Goal: Answer question/provide support: Share knowledge or assist other users

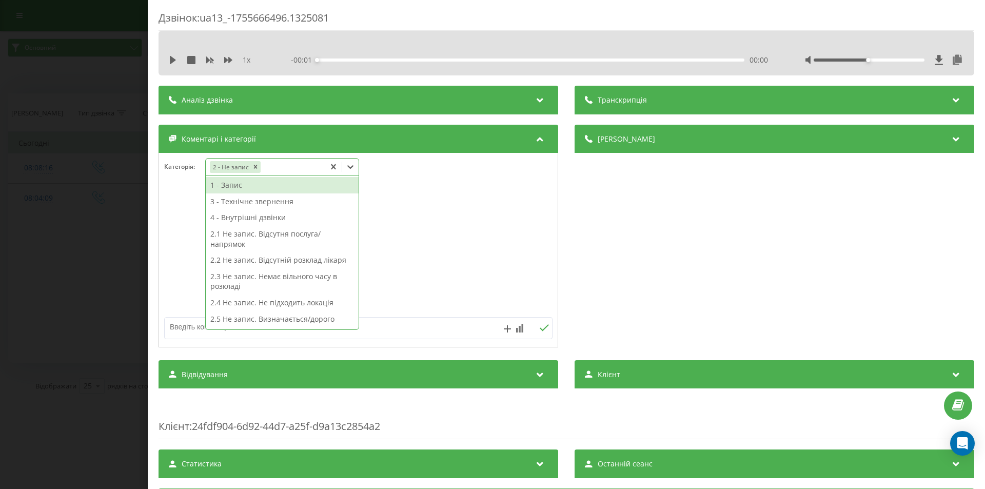
click at [273, 163] on div "2 - Не запис" at bounding box center [266, 167] width 120 height 15
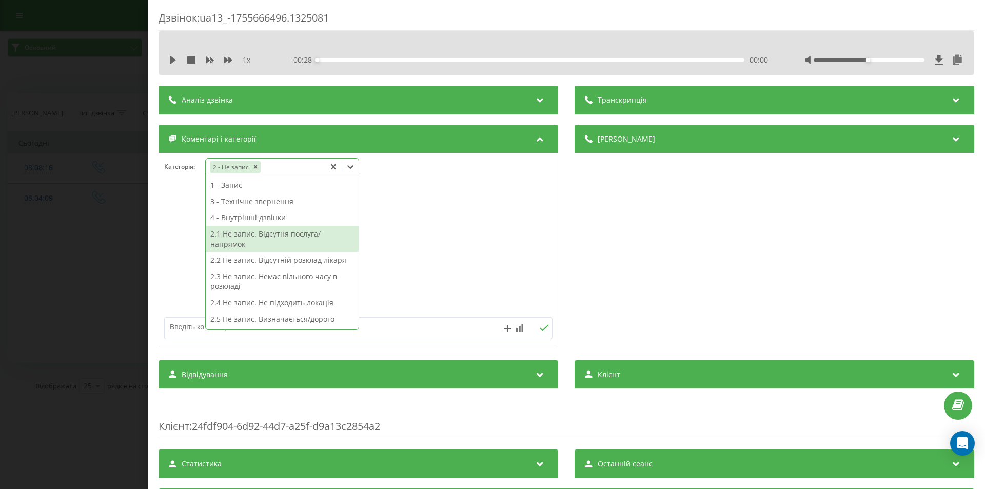
click at [272, 237] on div "2.1 Не запис. Відсутня послуга/напрямок" at bounding box center [282, 239] width 153 height 26
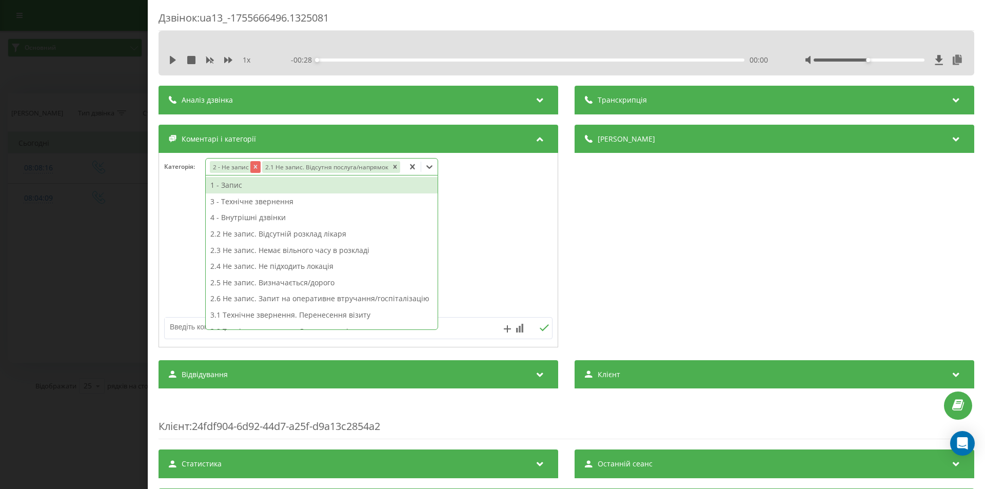
click at [253, 170] on icon "Remove 2 - Не запис" at bounding box center [255, 166] width 7 height 7
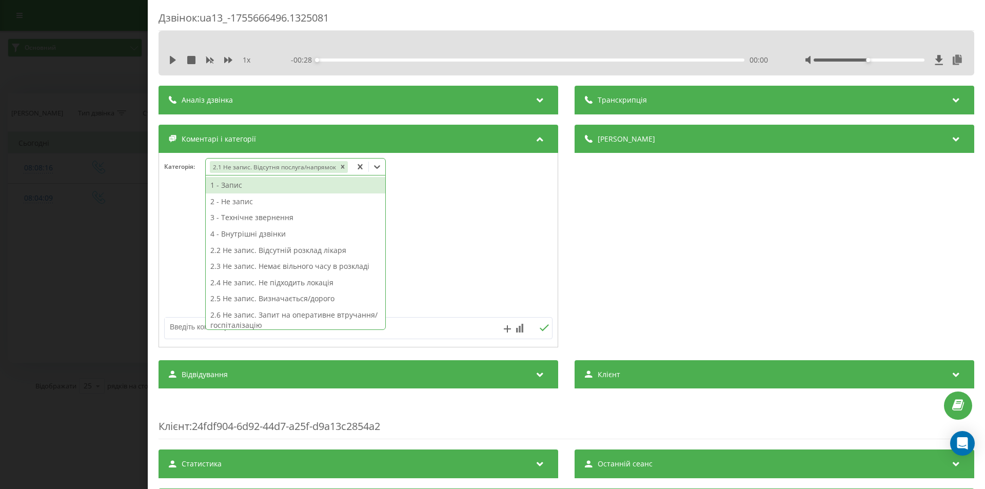
click at [483, 225] on div at bounding box center [358, 250] width 399 height 123
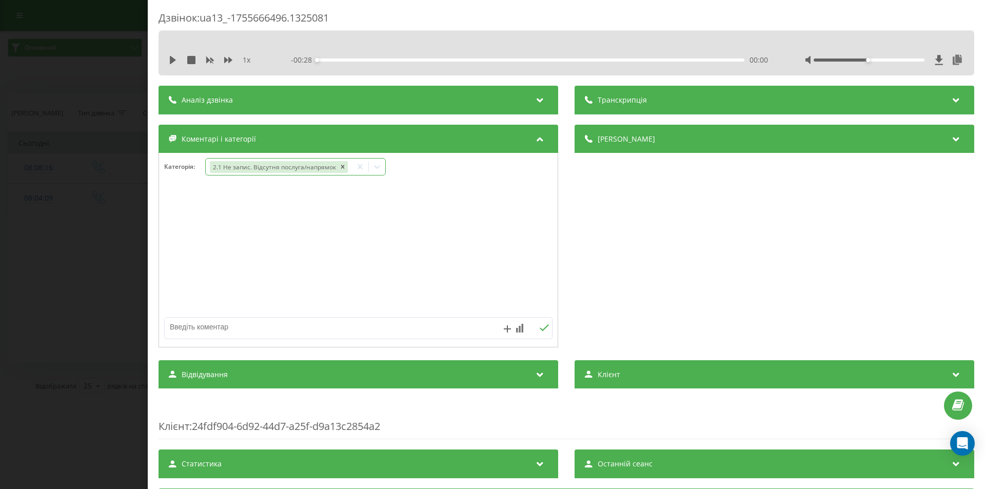
click at [263, 322] on textarea at bounding box center [320, 326] width 310 height 18
click at [263, 321] on textarea "дитя" at bounding box center [320, 326] width 310 height 18
type textarea "дитяча хірургія"
click at [540, 325] on icon at bounding box center [544, 327] width 10 height 7
click at [24, 238] on div "Дзвінок : ua13_-1755666496.1325081 1 x - 00:28 00:00 00:00 Транскрипція Для AI-…" at bounding box center [492, 244] width 985 height 489
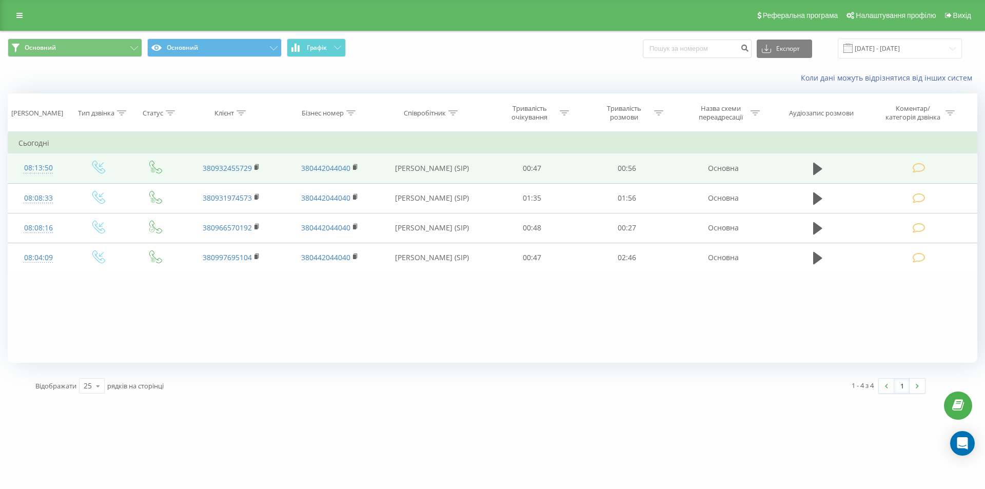
click at [918, 167] on icon at bounding box center [918, 168] width 13 height 11
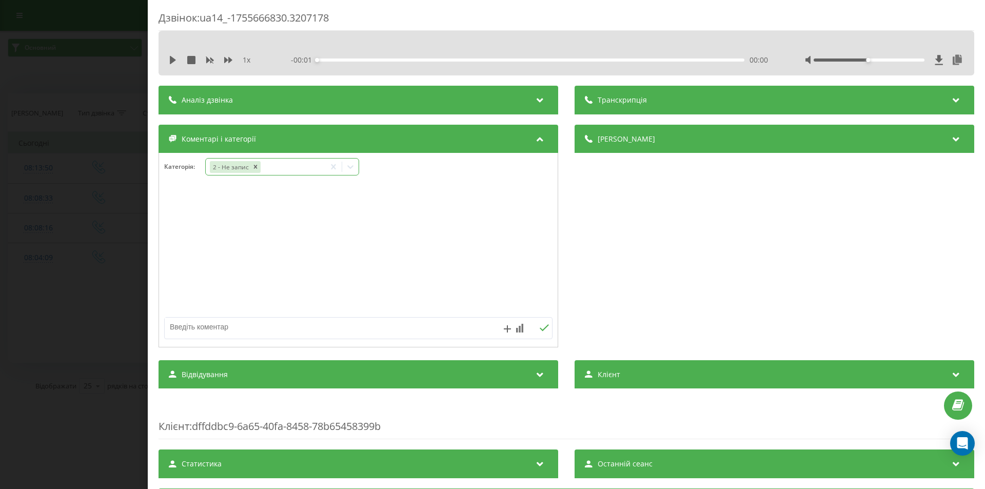
click at [274, 163] on div "2 - Не запис" at bounding box center [266, 167] width 120 height 15
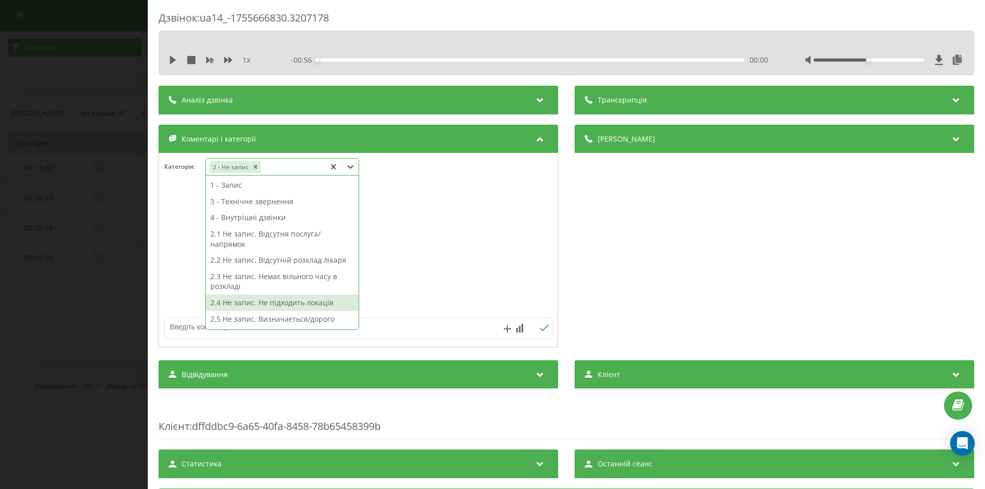
click at [296, 301] on div "2.4 Не запис. Не підходить локація" at bounding box center [282, 302] width 153 height 16
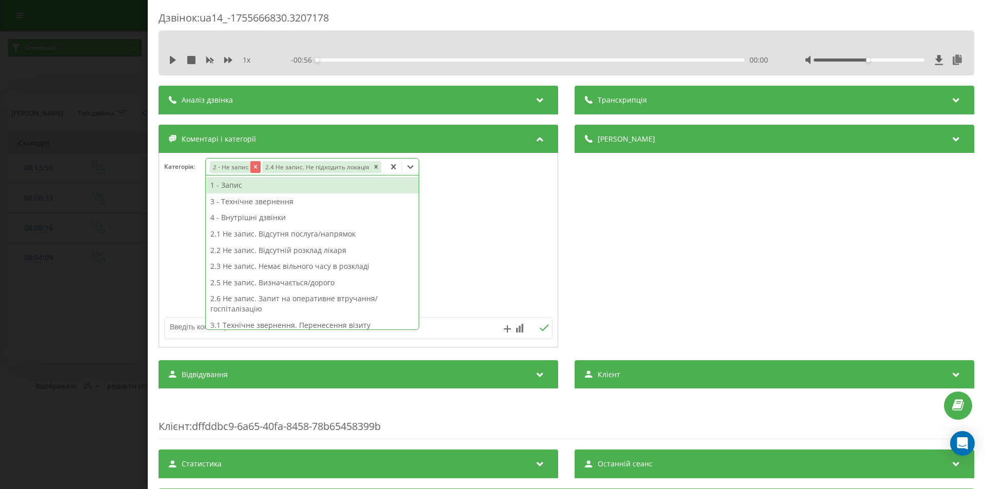
click at [253, 169] on icon "Remove 2 - Не запис" at bounding box center [255, 166] width 7 height 7
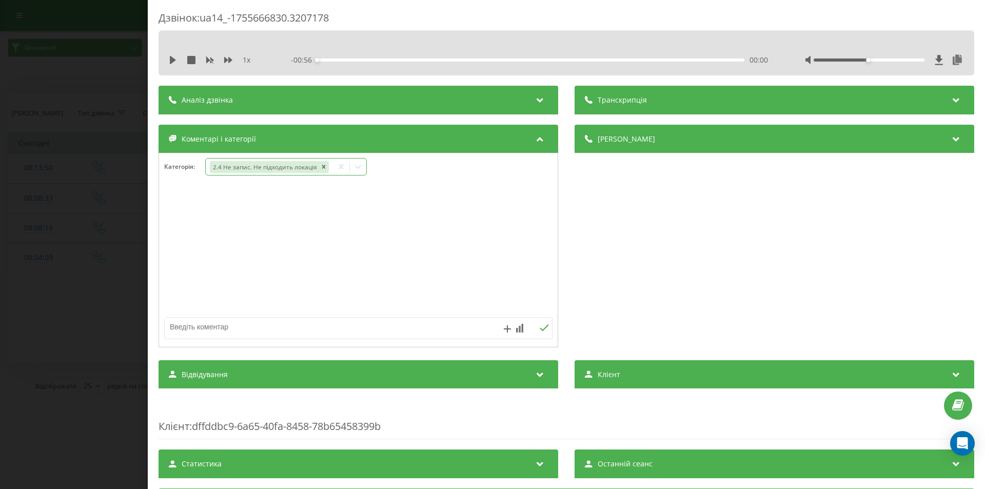
click at [116, 181] on div "Дзвінок : ua14_-1755666830.3207178 1 x - 00:56 00:00 00:00 Транскрипція Для AI-…" at bounding box center [492, 244] width 985 height 489
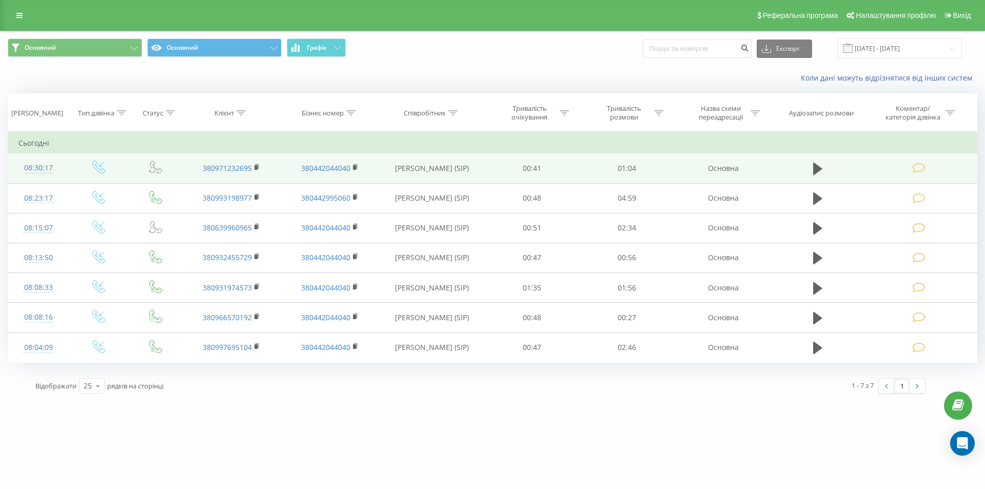
click at [918, 168] on icon at bounding box center [918, 168] width 13 height 11
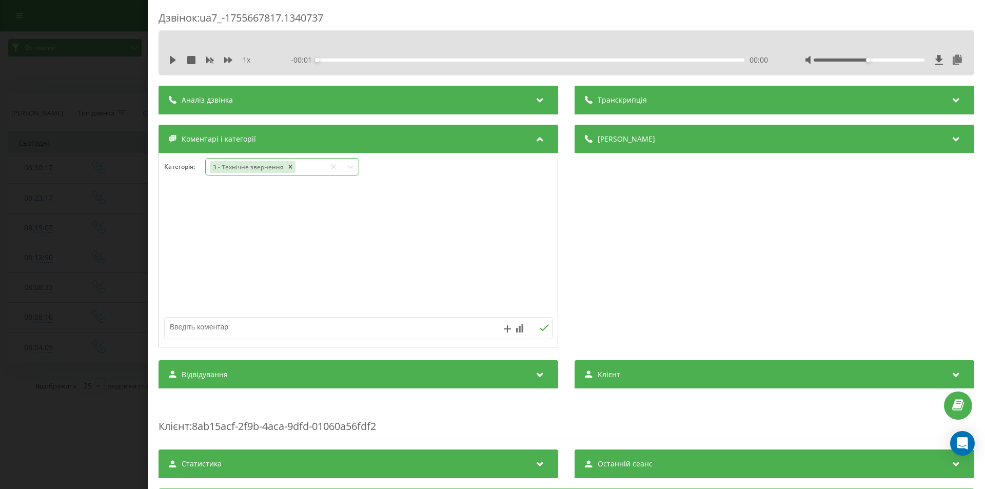
click at [303, 164] on div "3 - Технічне звернення" at bounding box center [266, 167] width 120 height 15
click at [444, 193] on div at bounding box center [358, 250] width 399 height 123
click at [244, 325] on textarea at bounding box center [320, 326] width 310 height 18
type textarea "уточнювала ціну консультації"
click at [540, 328] on icon at bounding box center [544, 327] width 9 height 7
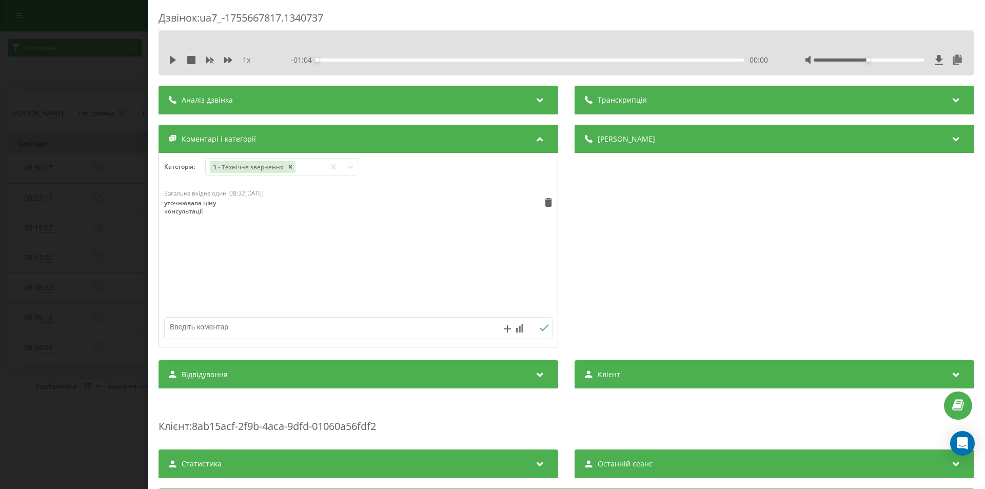
click at [109, 266] on div "Дзвінок : ua7_-1755667817.1340737 1 x - 01:04 00:00 00:00 Транскрипція Для AI-а…" at bounding box center [492, 244] width 985 height 489
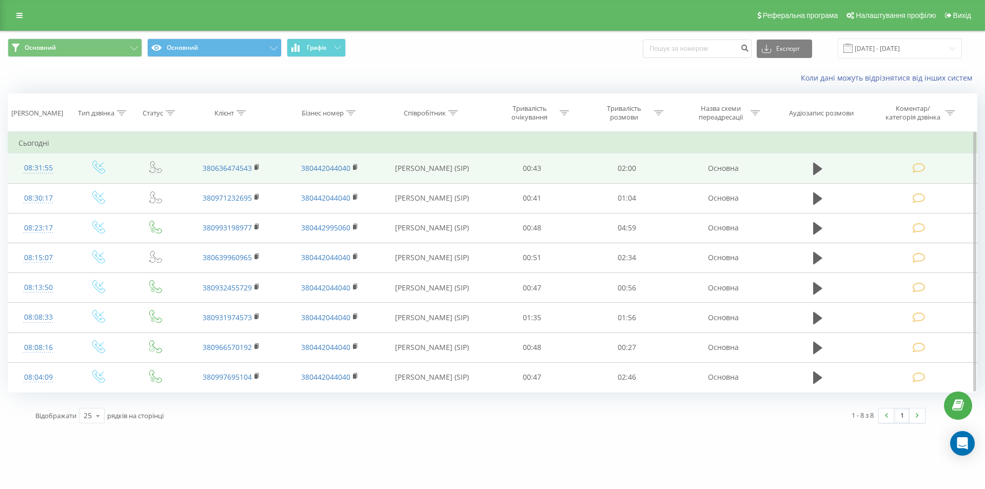
click at [918, 166] on icon at bounding box center [918, 168] width 13 height 11
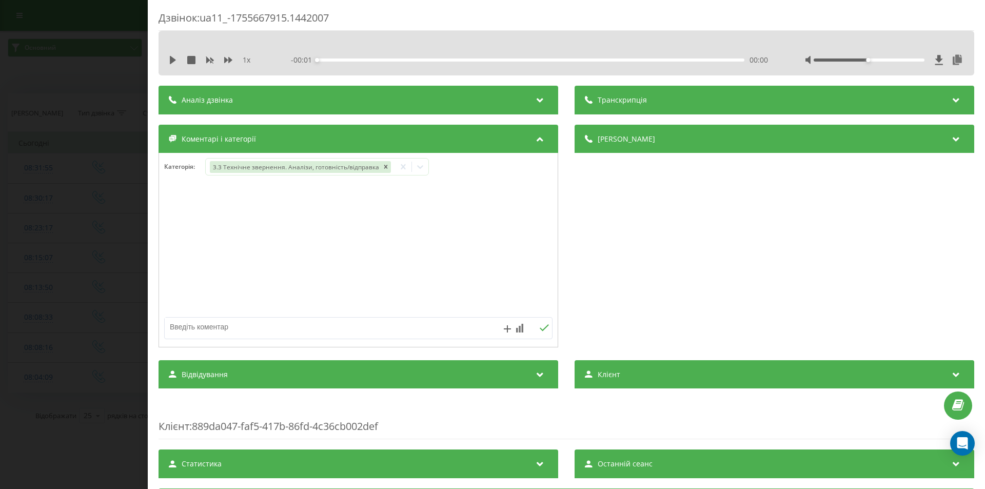
click at [94, 161] on div "Дзвінок : ua11_-1755667915.1442007 1 x - 00:01 00:00 00:00 Транскрипція Для AI-…" at bounding box center [492, 244] width 985 height 489
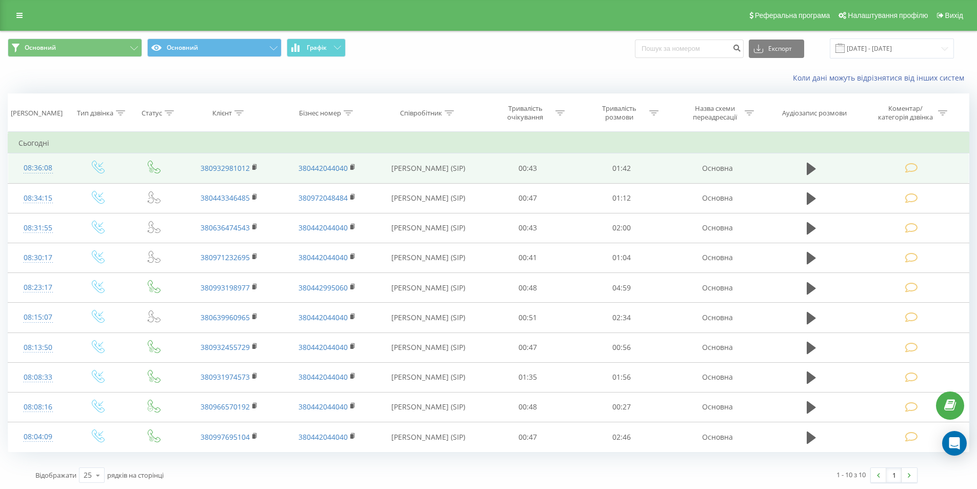
click at [912, 169] on icon at bounding box center [911, 168] width 13 height 11
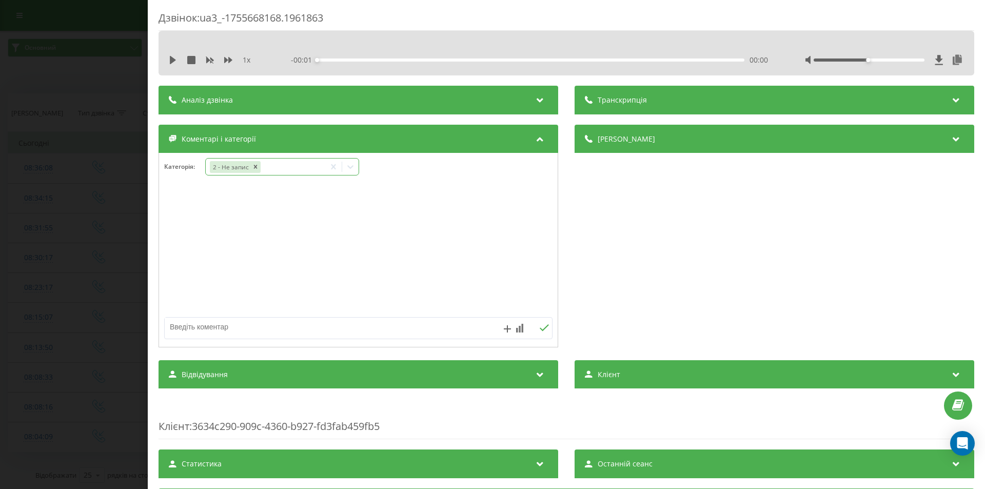
click at [280, 169] on div "2 - Не запис" at bounding box center [266, 167] width 120 height 15
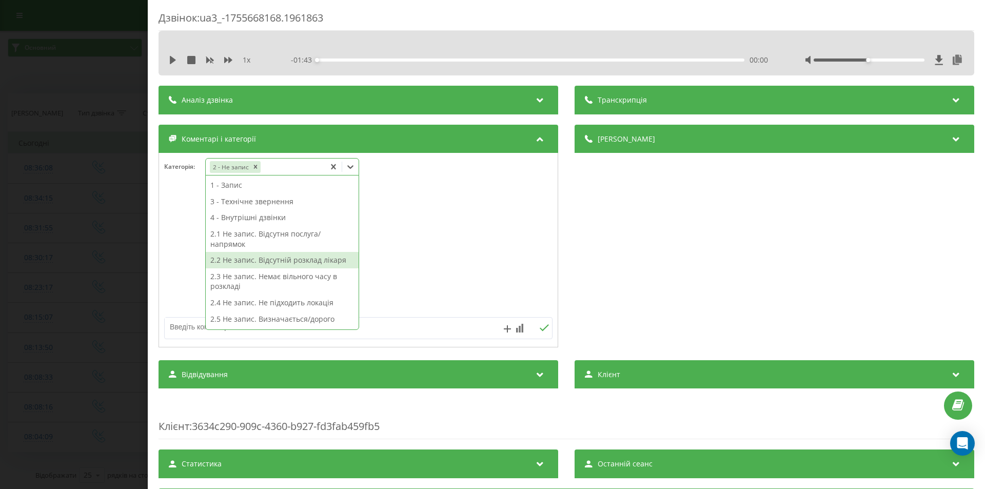
click at [278, 263] on div "2.2 Не запис. Відсутній розклад лікаря" at bounding box center [282, 260] width 153 height 16
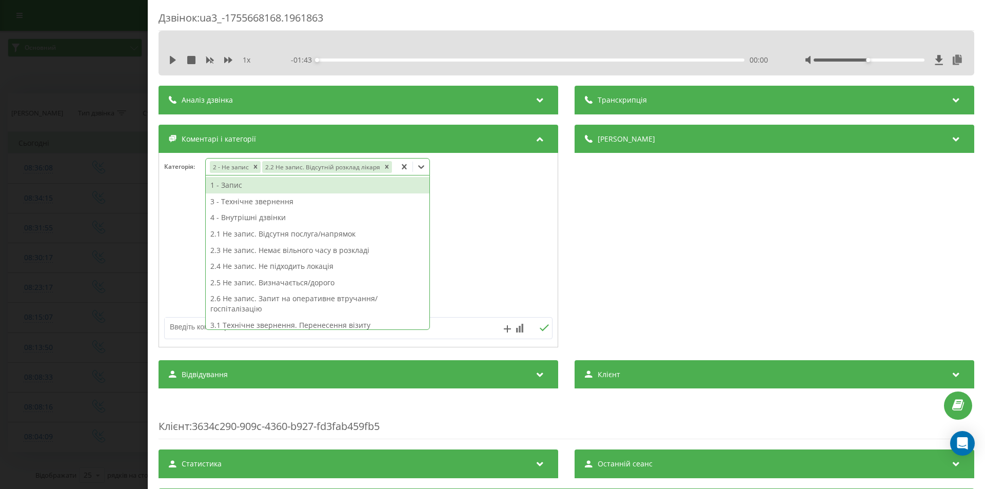
click at [470, 235] on div at bounding box center [358, 250] width 399 height 123
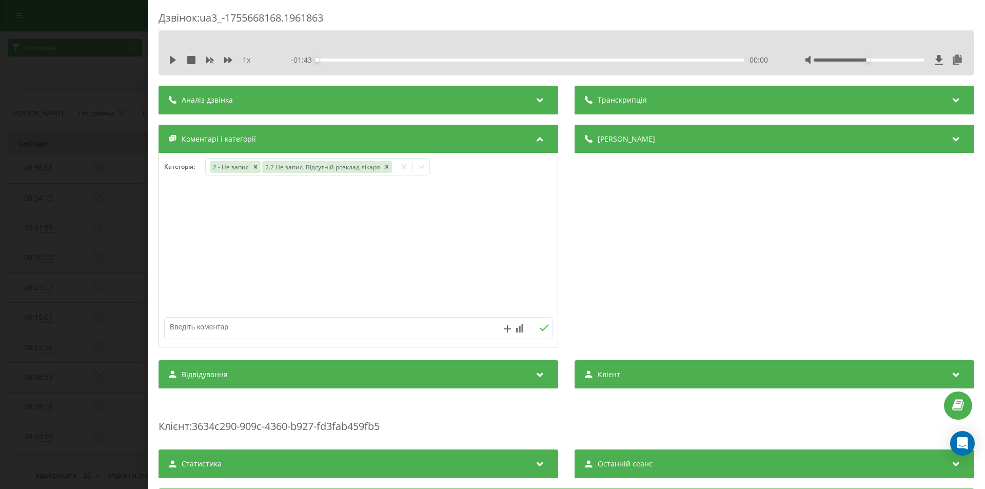
click at [277, 324] on textarea at bounding box center [320, 326] width 310 height 18
type textarea "відпустка"
click at [540, 329] on icon at bounding box center [544, 327] width 9 height 7
click at [55, 284] on div "Дзвінок : ua3_-1755668168.1961863 1 x - 01:43 00:00 00:00 Транскрипція Для AI-а…" at bounding box center [492, 244] width 985 height 489
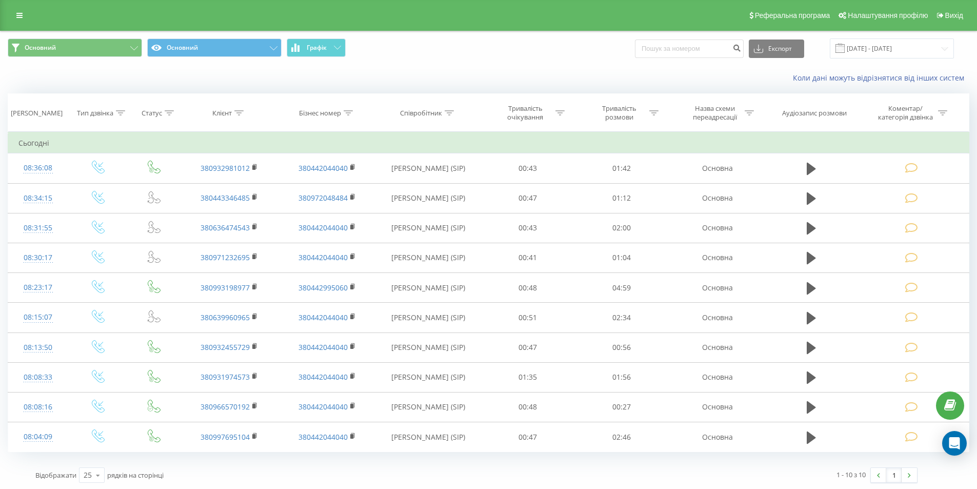
click at [549, 43] on div "Основний Основний Графік Експорт .csv .xls .xlsx 20.08.2025 - 20.08.2025" at bounding box center [489, 48] width 962 height 20
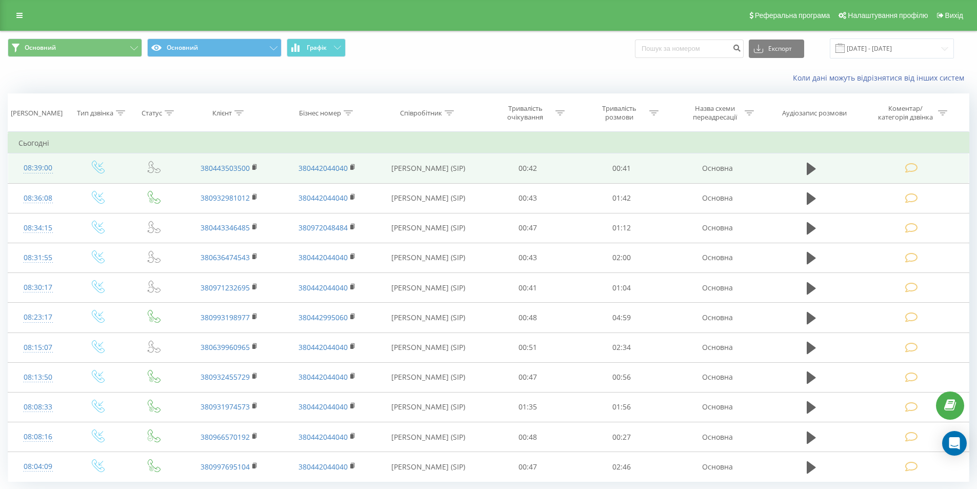
click at [908, 166] on icon at bounding box center [911, 168] width 13 height 11
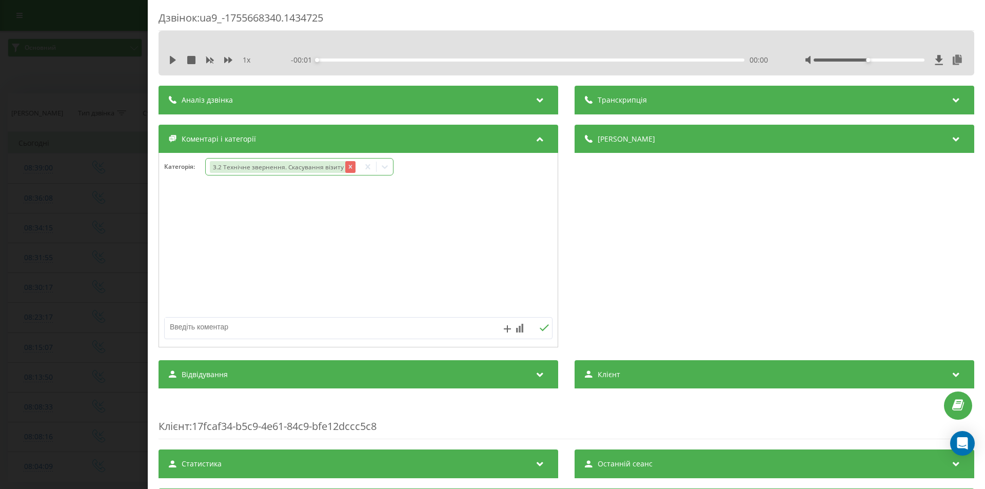
click at [348, 166] on icon "Remove 3.2 Технічне звернення. Скасування візиту" at bounding box center [350, 167] width 4 height 4
click at [264, 168] on div "Виберіть категорію" at bounding box center [274, 167] width 128 height 8
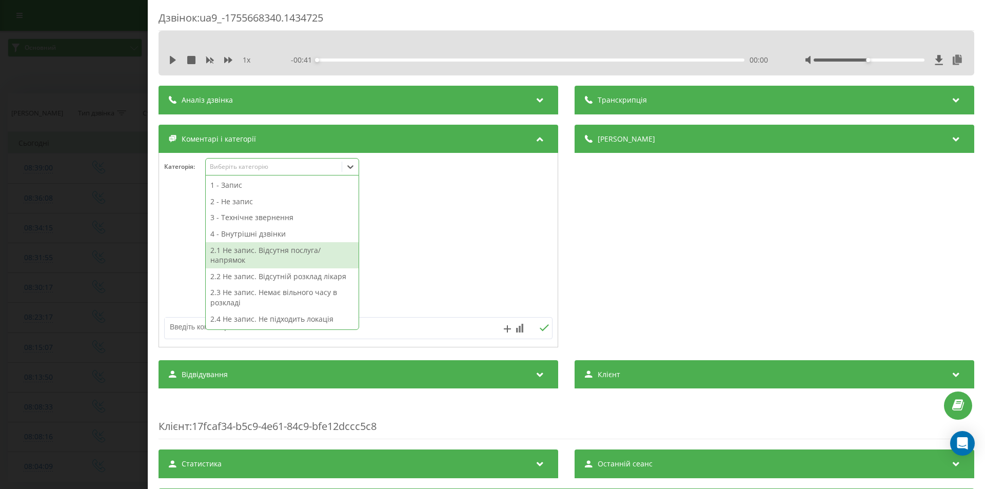
click at [273, 261] on div "2.1 Не запис. Відсутня послуга/напрямок" at bounding box center [282, 255] width 153 height 26
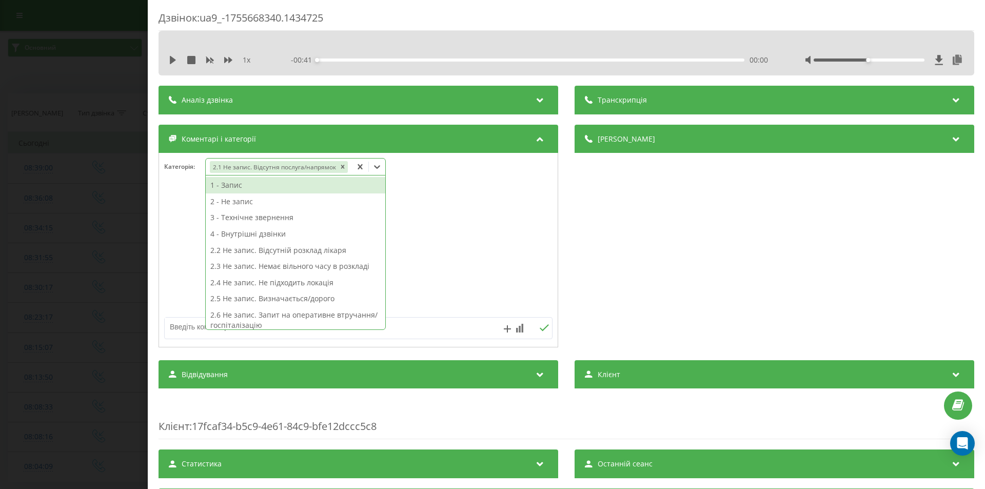
click at [423, 232] on div at bounding box center [358, 250] width 399 height 123
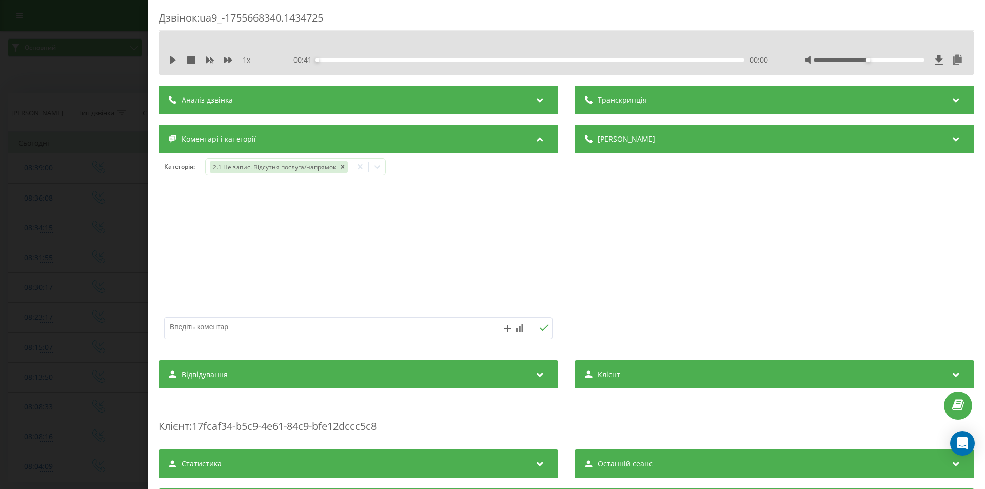
click at [210, 324] on textarea at bounding box center [320, 326] width 310 height 18
type textarea "увч"
click at [540, 323] on div "увч" at bounding box center [358, 328] width 388 height 22
click at [539, 330] on icon at bounding box center [544, 327] width 10 height 7
click at [61, 263] on div "Дзвінок : ua9_-1755668340.1434725 1 x - 00:41 00:00 00:00 Транскрипція Для AI-а…" at bounding box center [492, 244] width 985 height 489
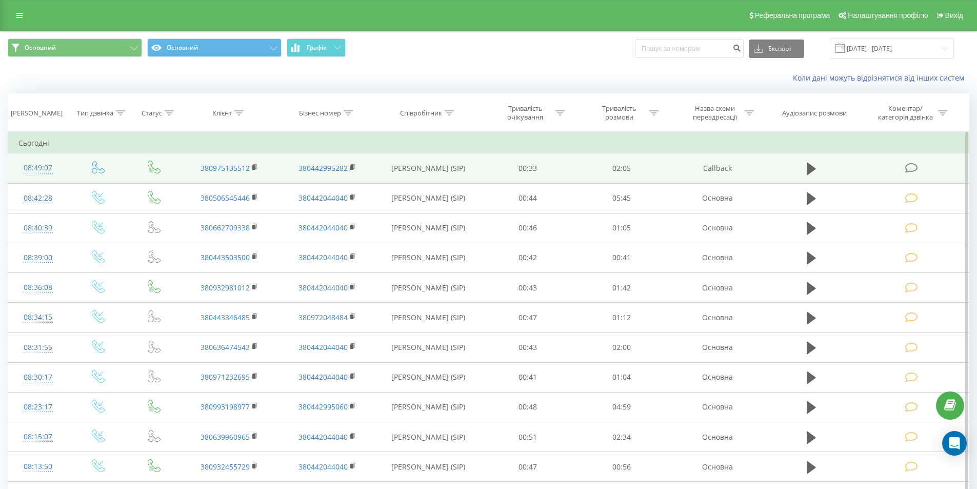
click at [912, 167] on icon at bounding box center [911, 168] width 13 height 11
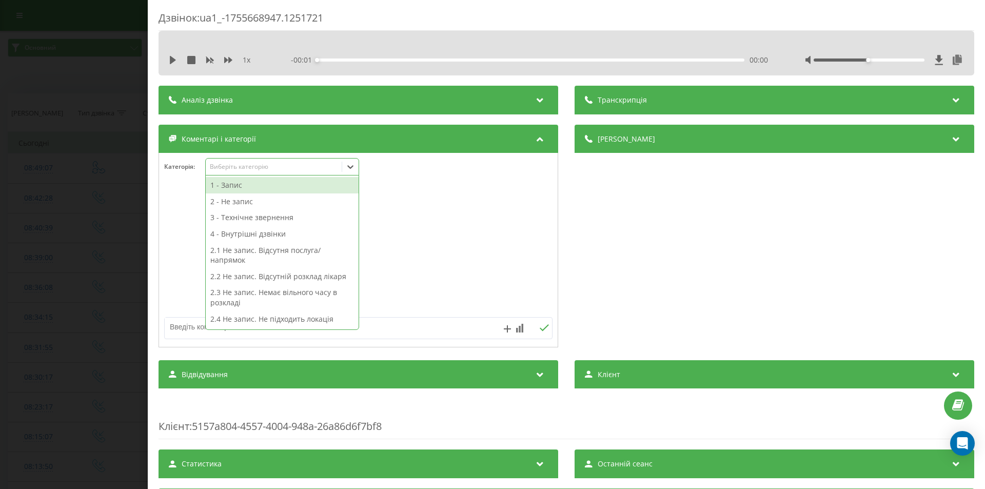
click at [271, 167] on div "Виберіть категорію" at bounding box center [274, 167] width 128 height 8
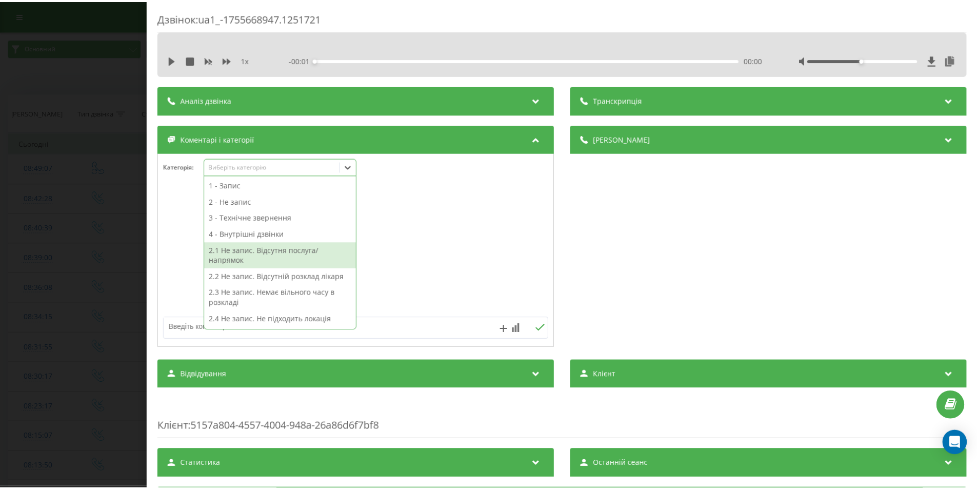
scroll to position [51, 0]
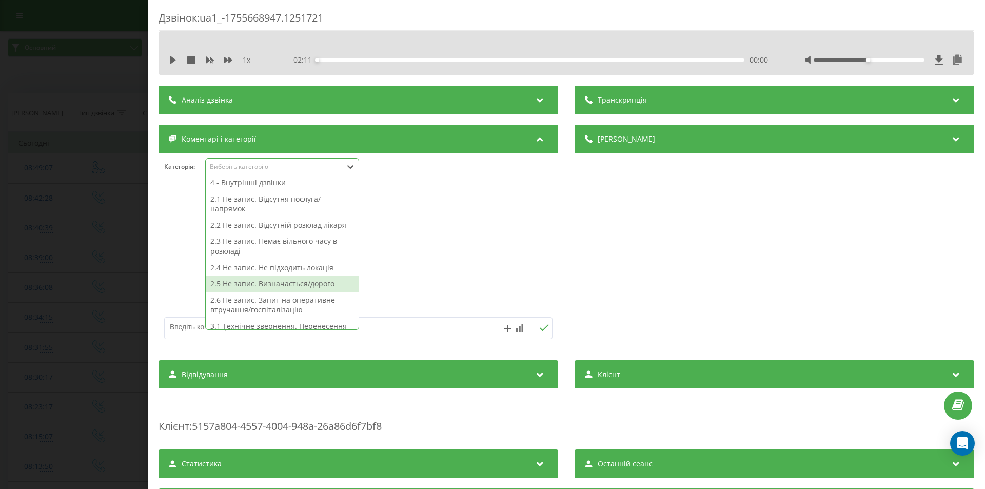
click at [289, 282] on div "2.5 Не запис. Визначається/дорого" at bounding box center [282, 283] width 153 height 16
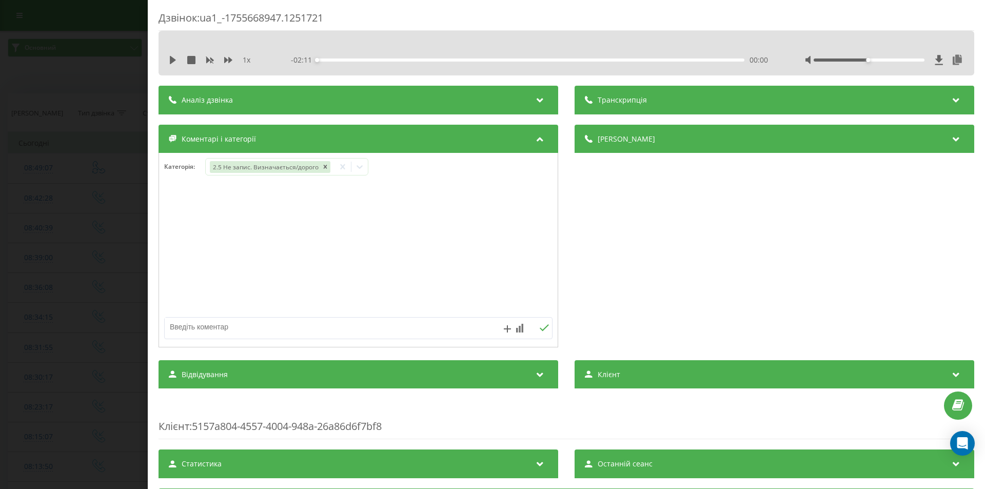
click at [450, 226] on div at bounding box center [358, 250] width 399 height 123
click at [114, 222] on div "Дзвінок : ua1_-1755668947.1251721 1 x - 02:11 00:00 00:00 Транскрипція Для AI-а…" at bounding box center [492, 244] width 985 height 489
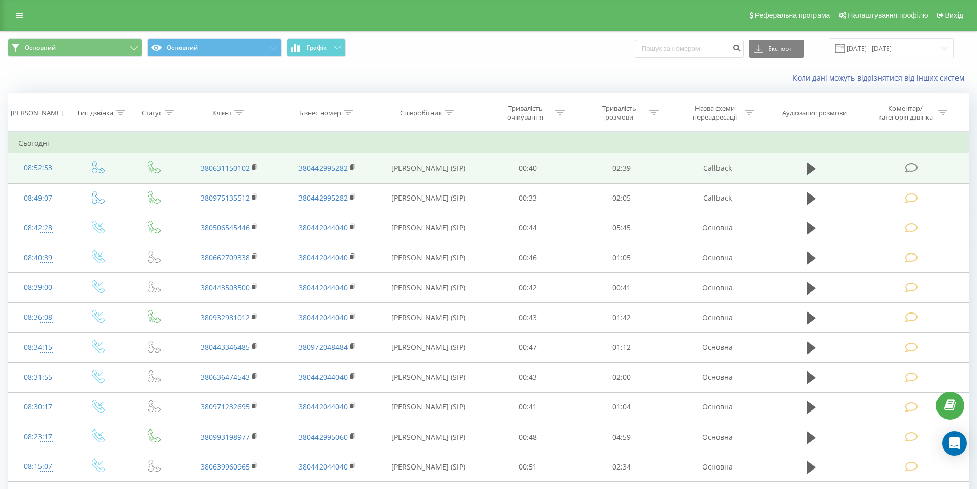
click at [911, 165] on icon at bounding box center [911, 168] width 13 height 11
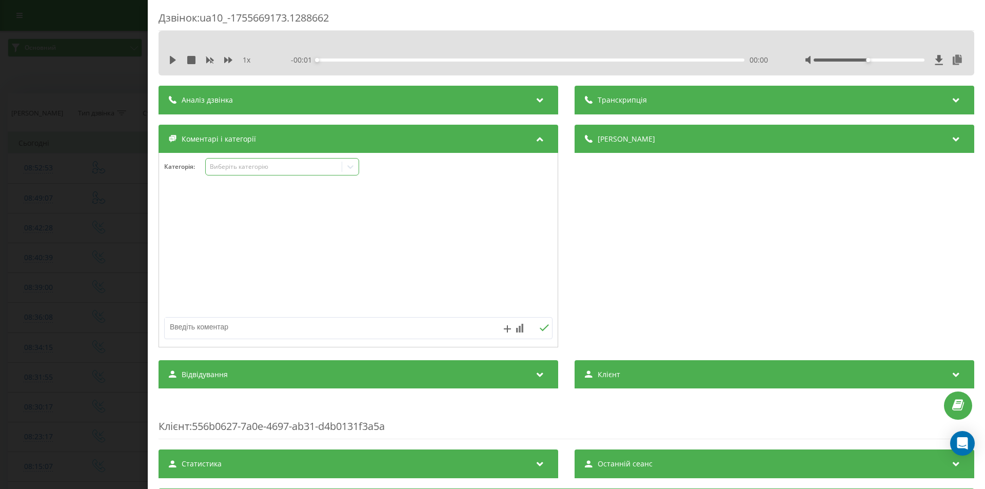
click at [259, 170] on div "Виберіть категорію" at bounding box center [274, 167] width 128 height 8
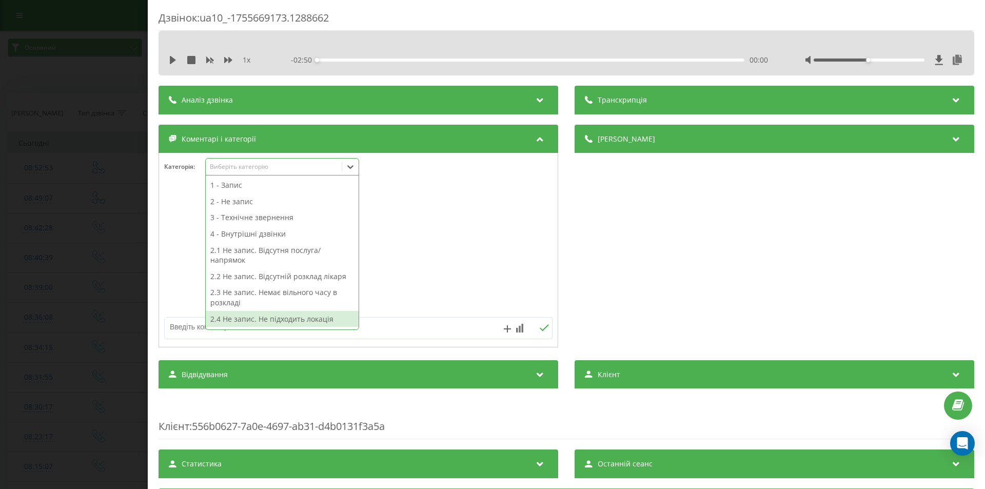
click at [291, 315] on div "2.4 Не запис. Не підходить локація" at bounding box center [282, 319] width 153 height 16
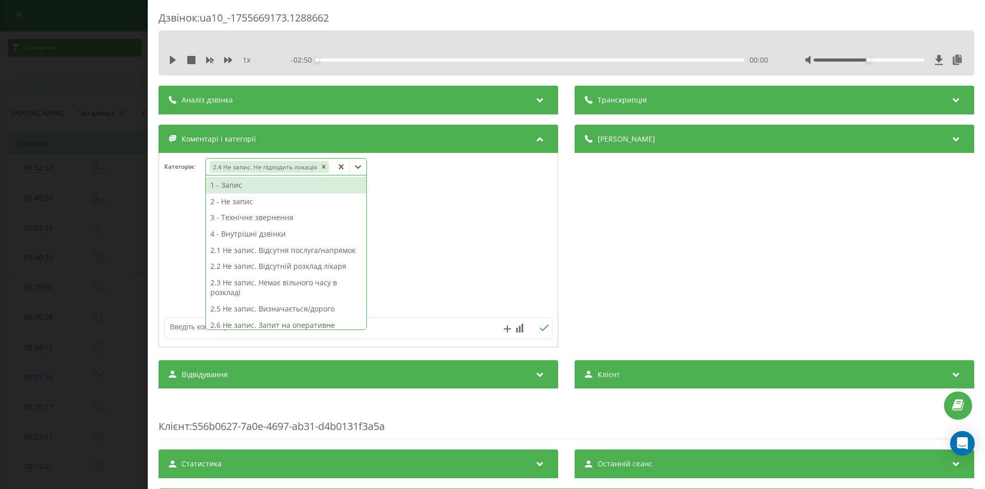
click at [440, 236] on div at bounding box center [358, 250] width 399 height 123
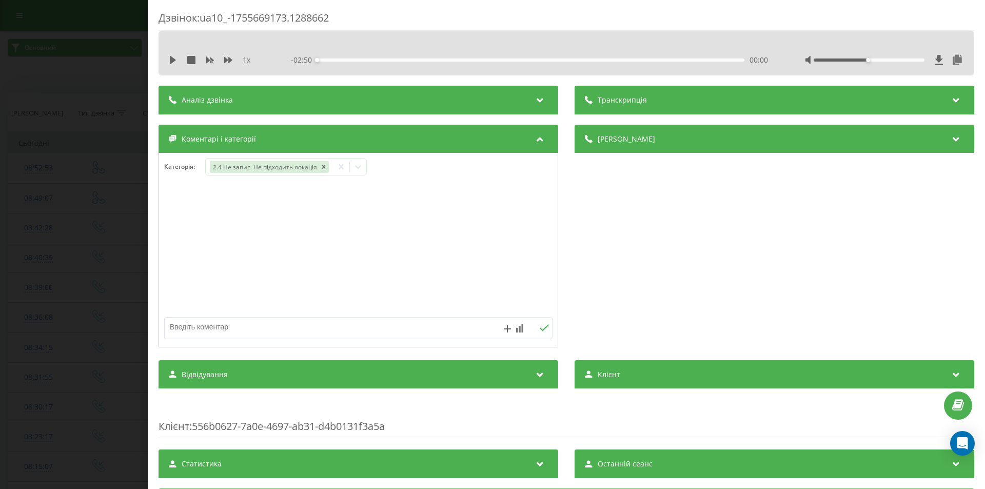
click at [93, 223] on div "Дзвінок : ua10_-1755669173.1288662 1 x - 02:50 00:00 00:00 Транскрипція Для AI-…" at bounding box center [492, 244] width 985 height 489
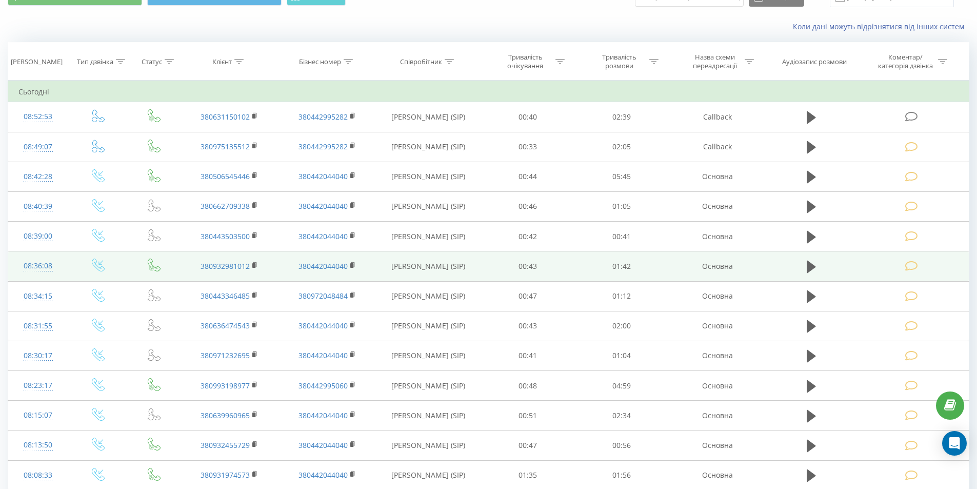
scroll to position [103, 0]
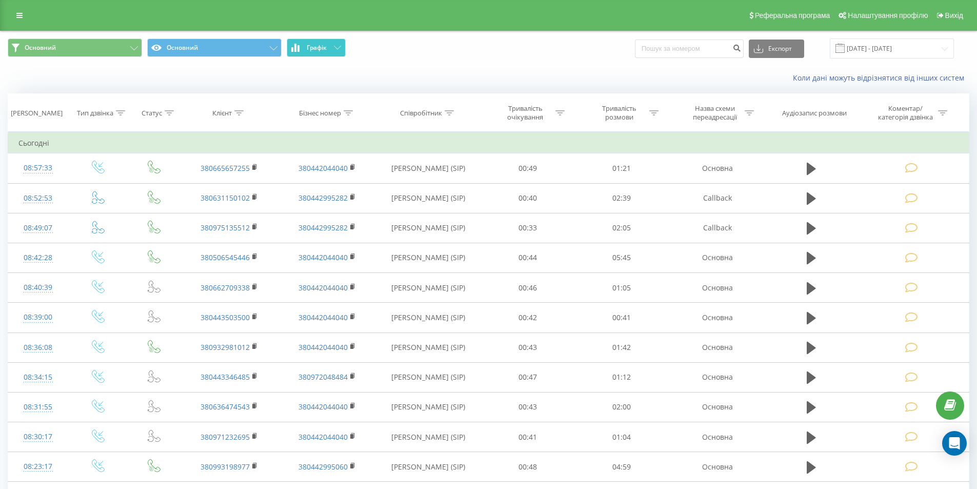
click at [340, 46] on icon at bounding box center [337, 48] width 7 height 4
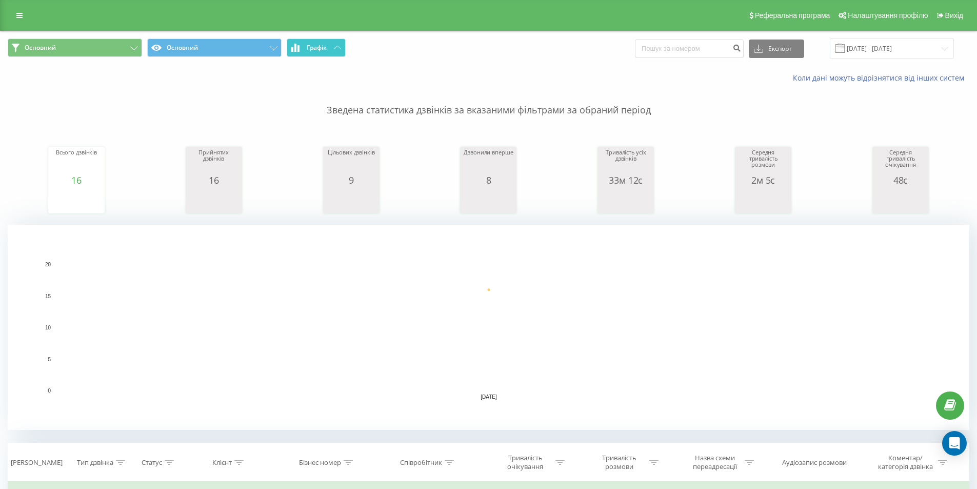
click at [337, 44] on button "Графік" at bounding box center [316, 47] width 59 height 18
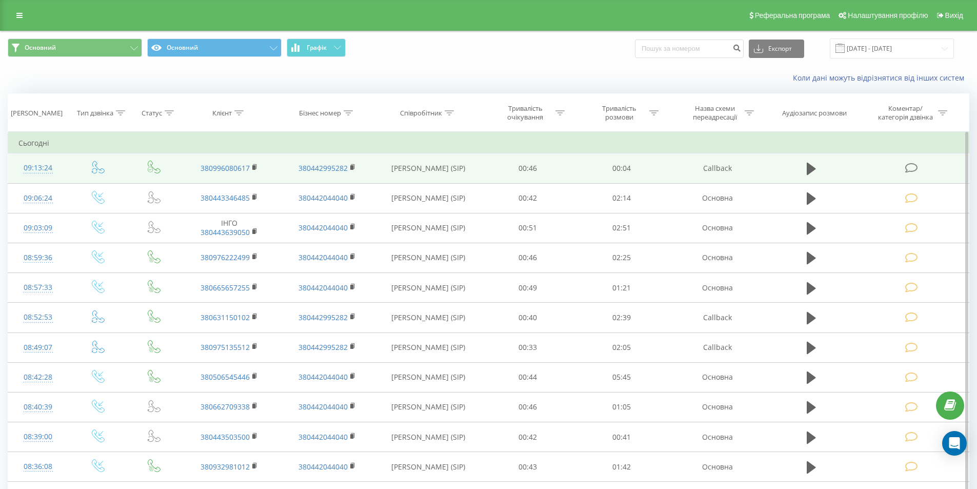
click at [910, 167] on icon at bounding box center [911, 168] width 13 height 11
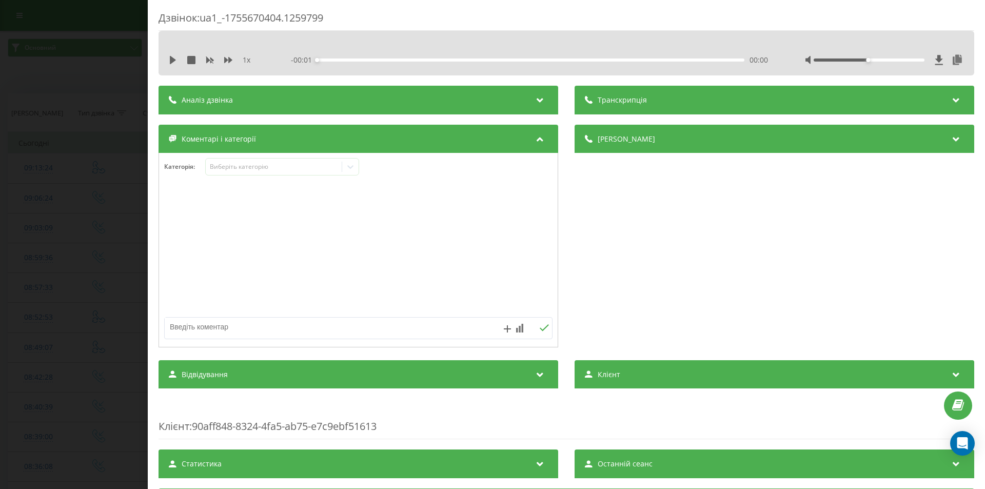
click at [230, 327] on textarea at bounding box center [320, 326] width 310 height 18
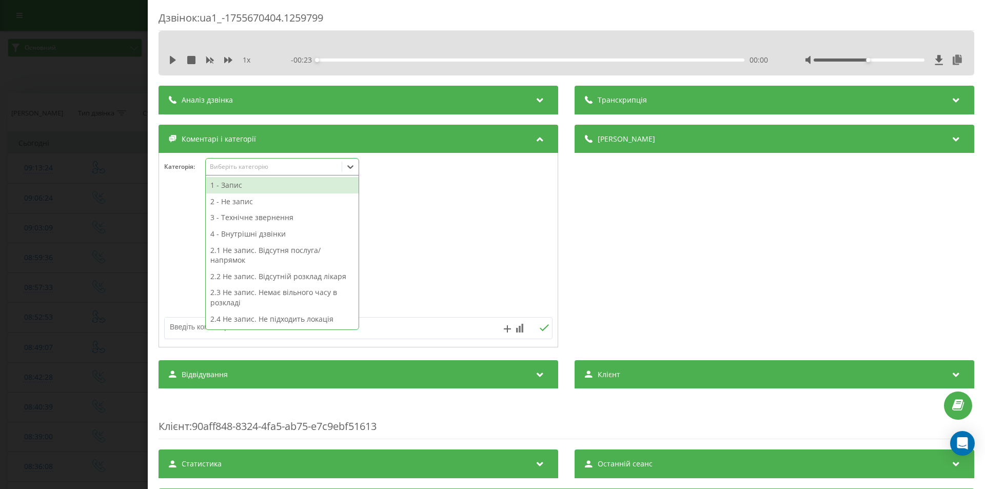
click at [257, 173] on div "Виберіть категорію" at bounding box center [282, 166] width 154 height 17
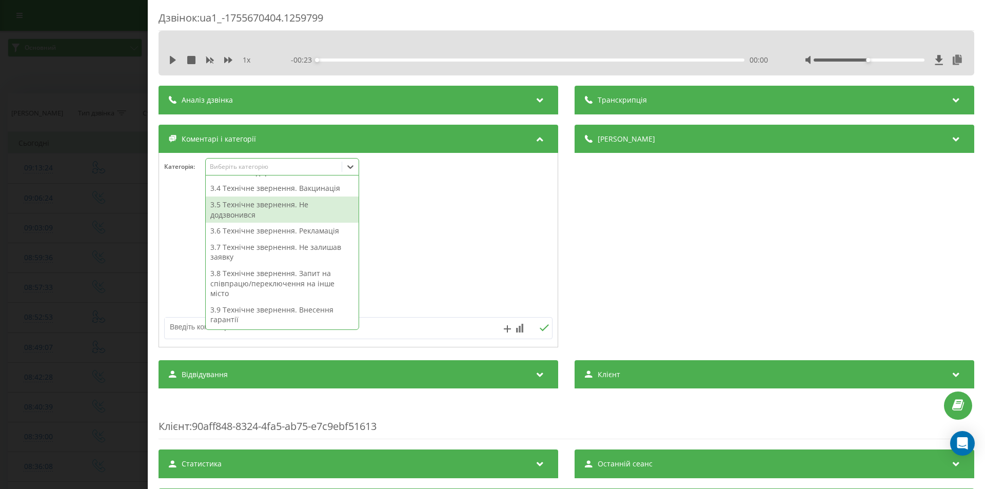
click at [272, 208] on div "3.5 Технічне звернення. Не додзвонився" at bounding box center [282, 209] width 153 height 26
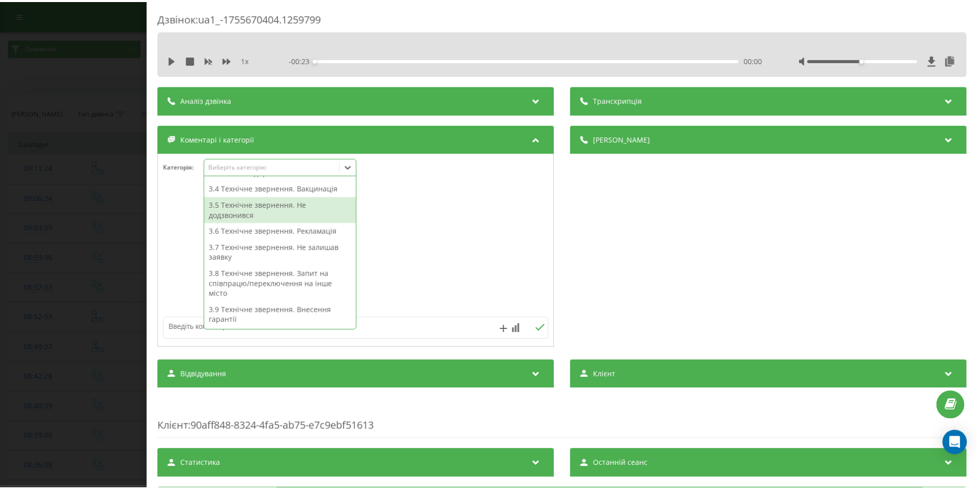
scroll to position [171, 0]
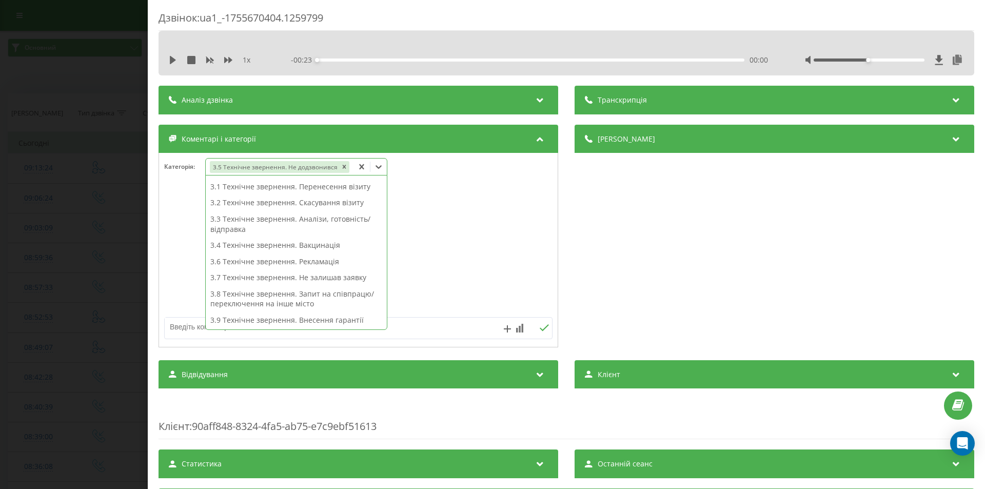
click at [16, 192] on div "Дзвінок : ua1_-1755670404.1259799 1 x - 00:23 00:00 00:00 Транскрипція Для AI-а…" at bounding box center [492, 244] width 985 height 489
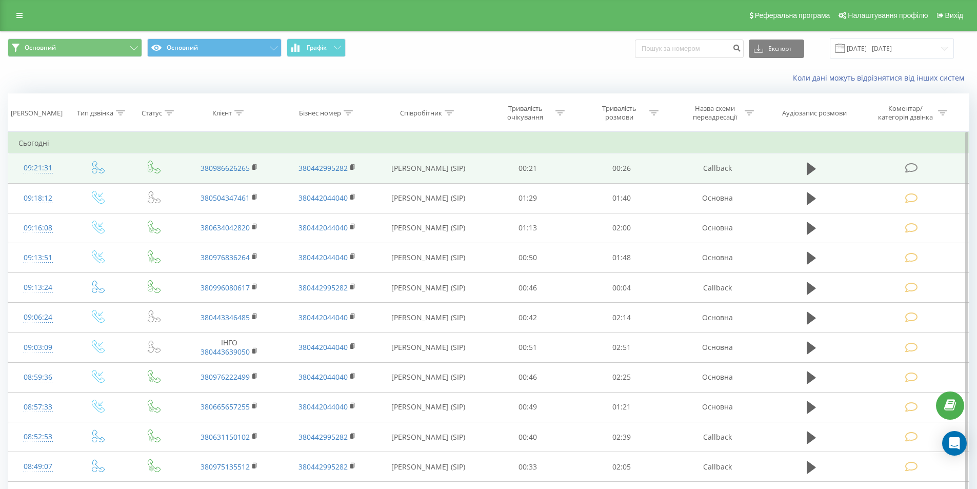
click at [909, 167] on icon at bounding box center [911, 168] width 13 height 11
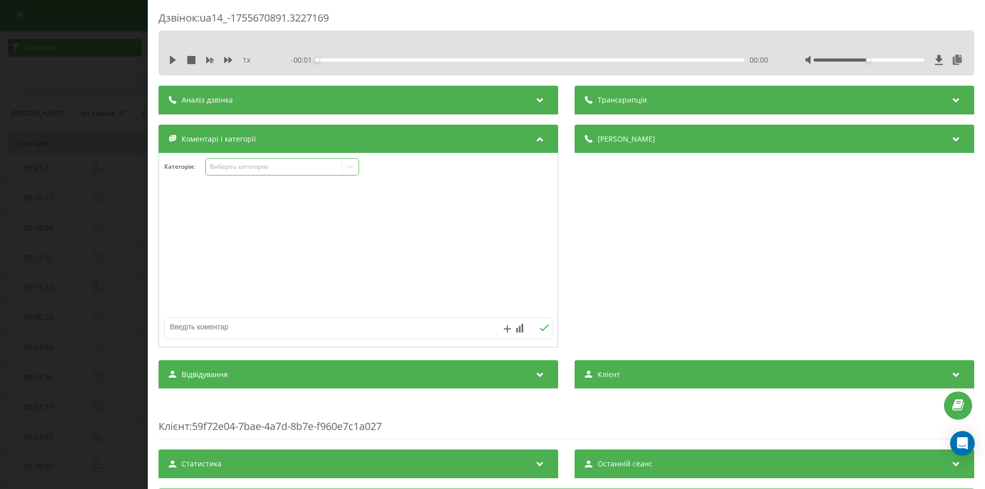
click at [250, 168] on div "Виберіть категорію" at bounding box center [274, 167] width 128 height 8
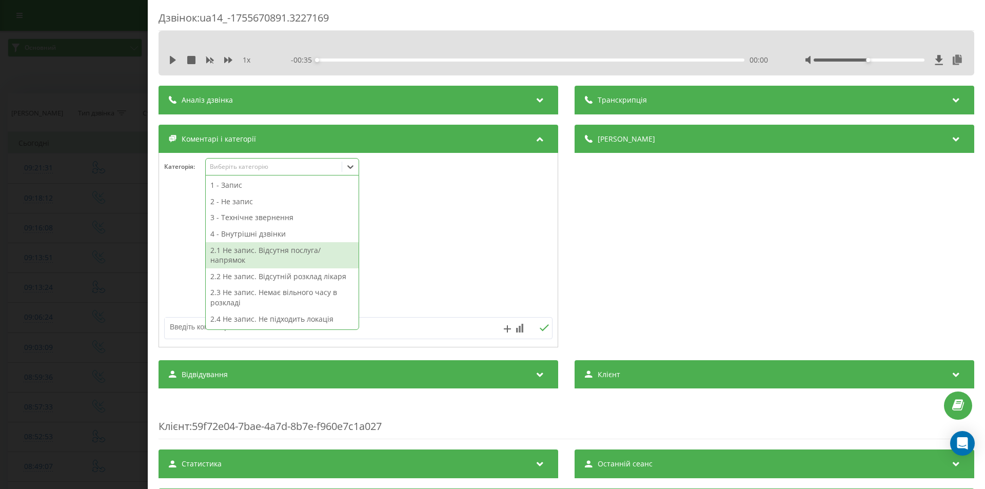
scroll to position [103, 0]
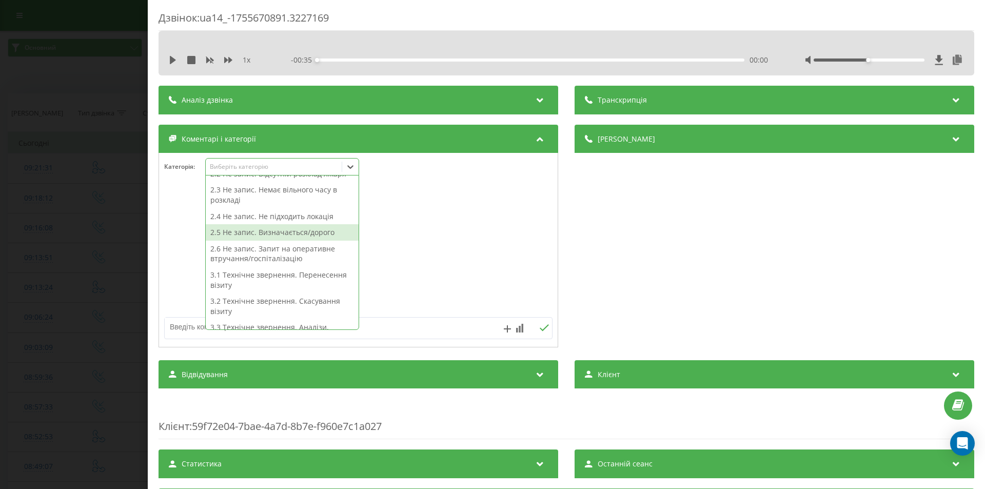
click at [279, 235] on div "2.5 Не запис. Визначається/дорого" at bounding box center [282, 232] width 153 height 16
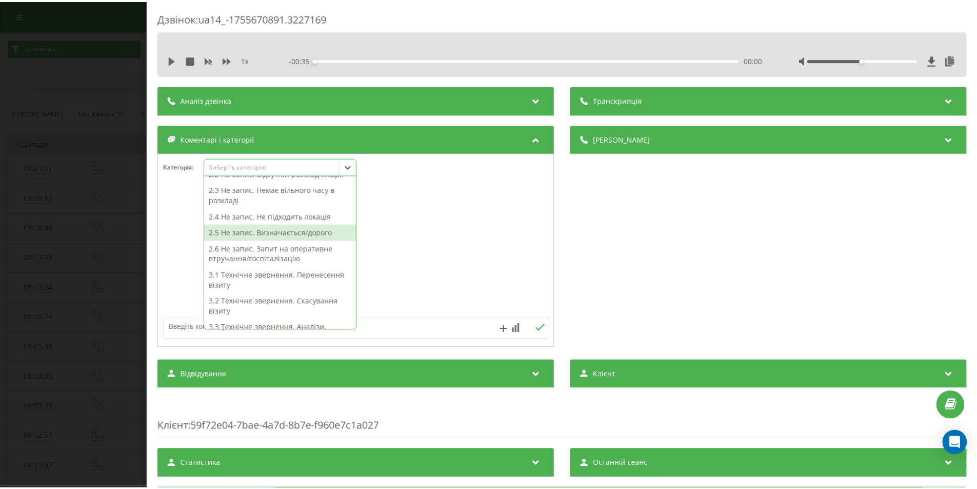
scroll to position [92, 0]
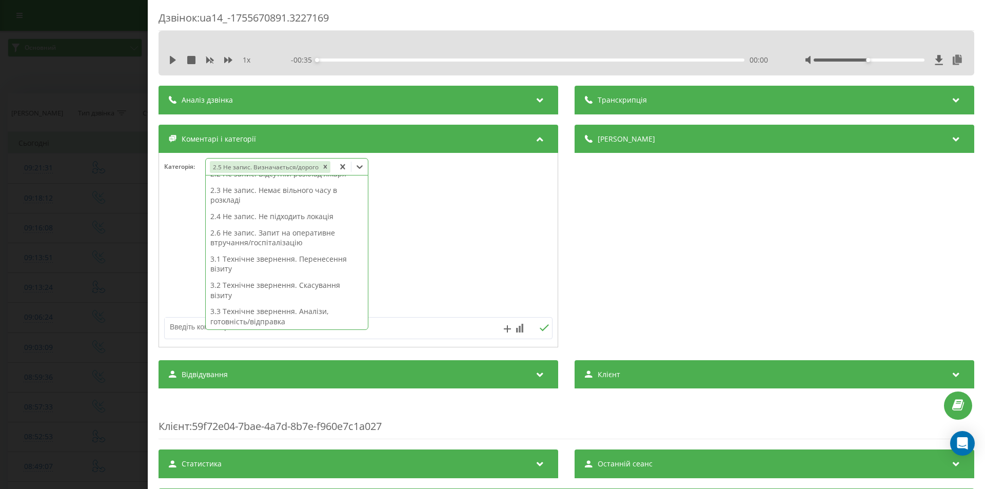
click at [430, 213] on div at bounding box center [358, 250] width 399 height 123
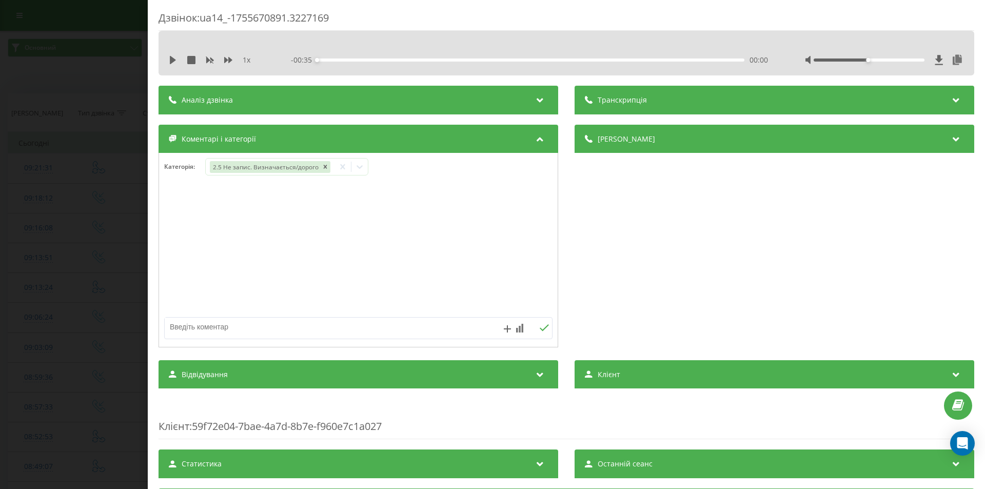
click at [112, 211] on div "Дзвінок : ua14_-1755670891.3227169 1 x - 00:35 00:00 00:00 Транскрипція Для AI-…" at bounding box center [492, 244] width 985 height 489
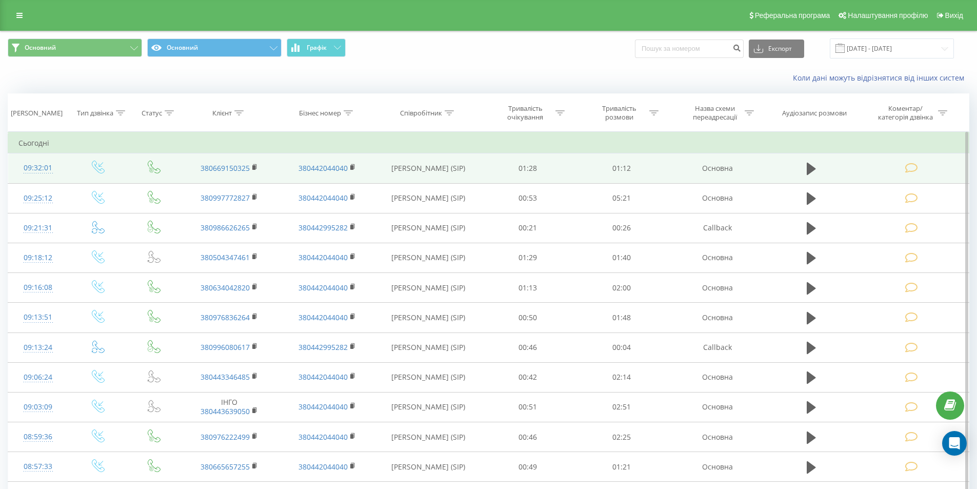
click at [913, 169] on icon at bounding box center [911, 168] width 13 height 11
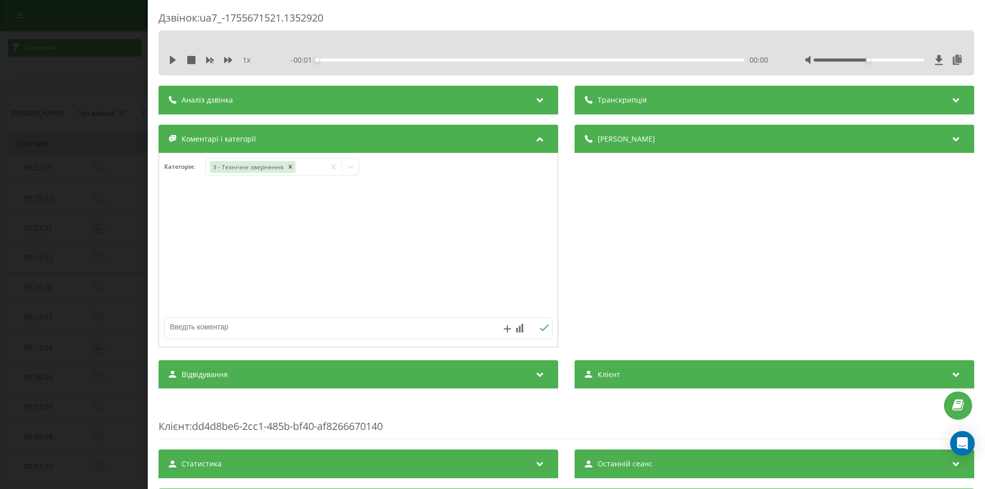
click at [254, 323] on textarea at bounding box center [320, 326] width 310 height 18
type textarea "уточнення по заключенню лікаря"
click at [539, 328] on icon at bounding box center [544, 327] width 10 height 7
click at [104, 267] on div "Дзвінок : ua7_-1755671521.1352920 1 x - 01:12 00:00 00:00 Транскрипція Для AI-а…" at bounding box center [492, 244] width 985 height 489
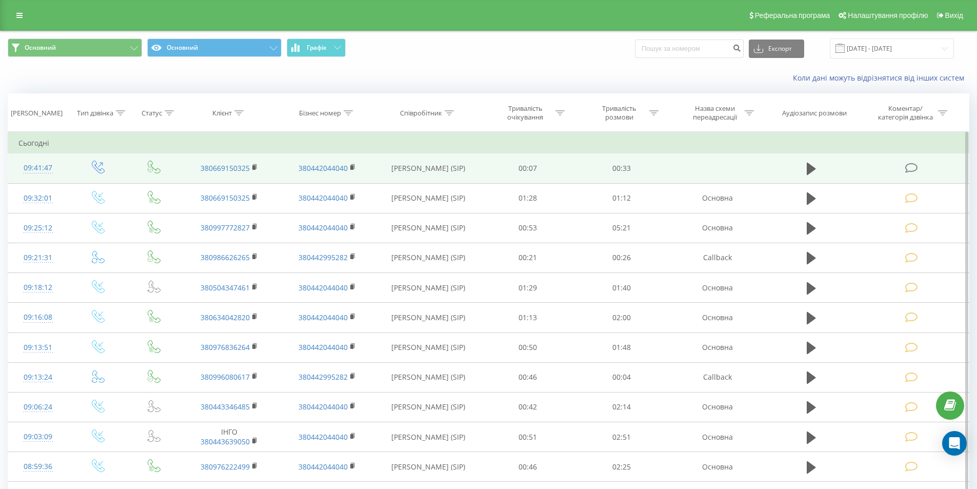
click at [913, 169] on icon at bounding box center [911, 168] width 13 height 11
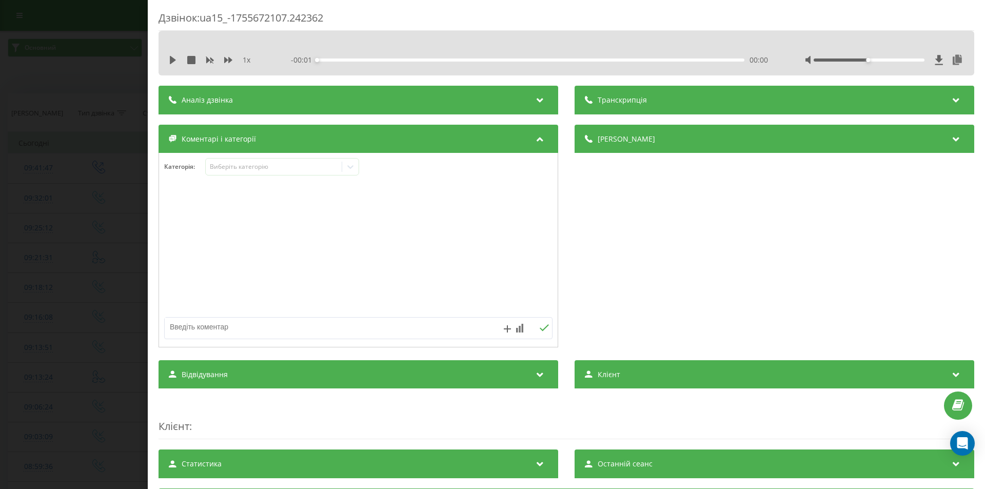
click at [223, 328] on textarea at bounding box center [320, 326] width 310 height 18
type textarea "зворотній зв'язок по запиту"
click at [543, 324] on icon at bounding box center [544, 327] width 10 height 7
click at [79, 211] on div "Дзвінок : ua15_-1755672107.242362 1 x - 00:33 00:00 00:00 Транскрипція Для AI-а…" at bounding box center [492, 244] width 985 height 489
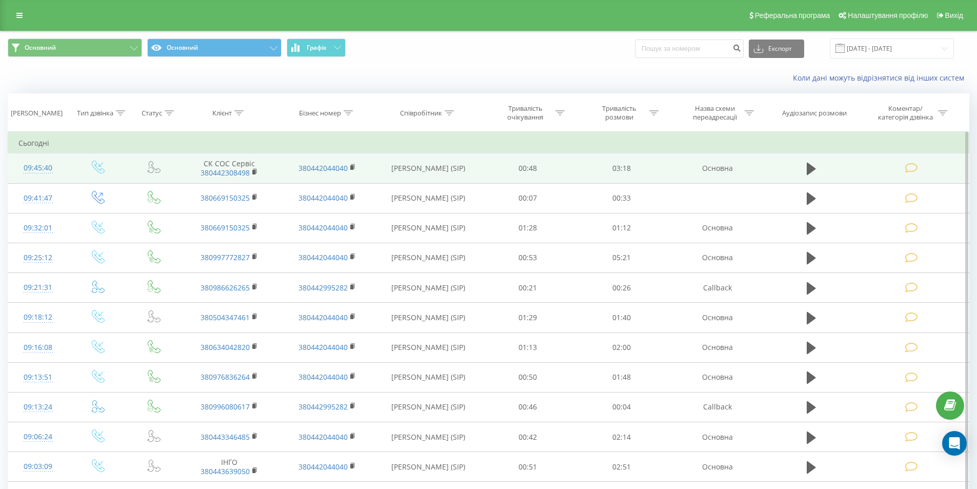
click at [909, 169] on icon at bounding box center [911, 168] width 13 height 11
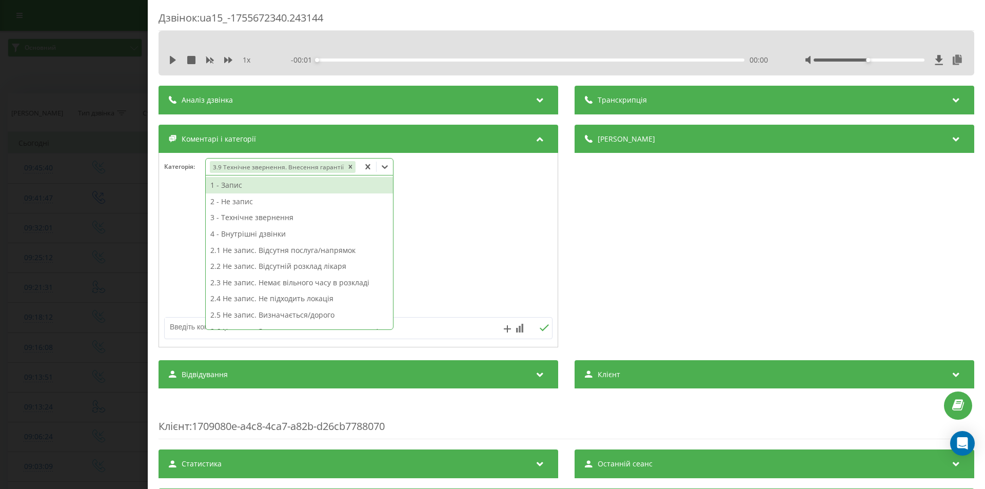
click at [355, 165] on div "3.9 Технічне звернення. Внесення гарантії" at bounding box center [283, 167] width 154 height 15
click at [241, 187] on div "1 - Запис" at bounding box center [299, 185] width 187 height 16
click at [479, 228] on div at bounding box center [358, 250] width 399 height 123
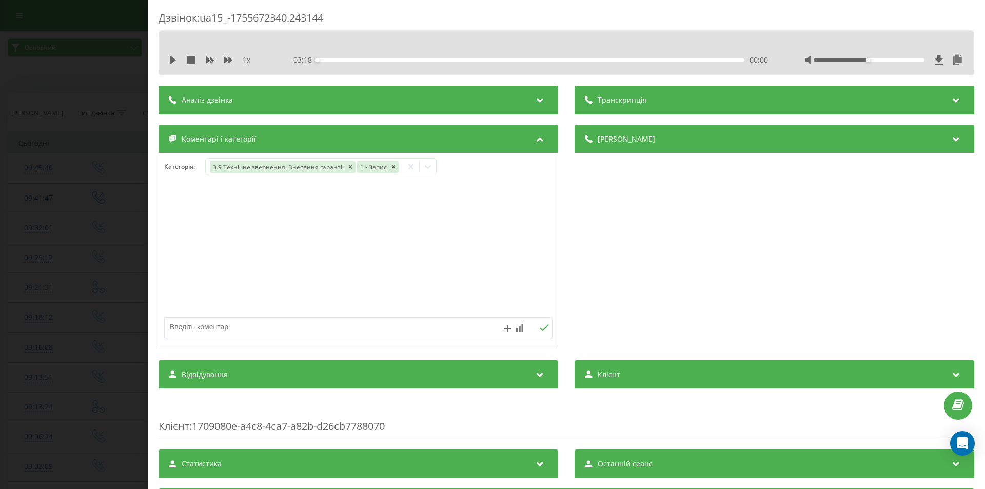
click at [112, 217] on div "Дзвінок : ua15_-1755672340.243144 1 x - 03:18 00:00 00:00 Транскрипція Для AI-а…" at bounding box center [492, 244] width 985 height 489
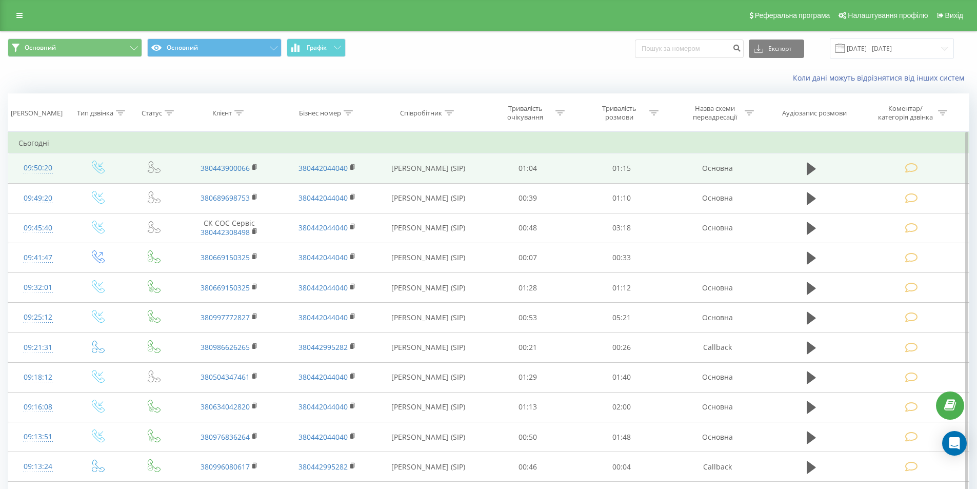
click at [913, 170] on icon at bounding box center [911, 168] width 13 height 11
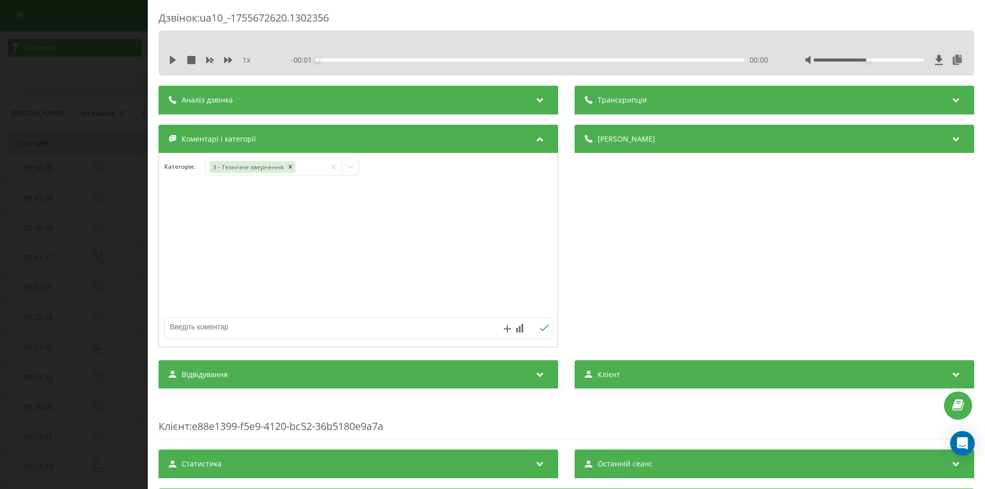
click at [247, 323] on textarea at bounding box center [320, 326] width 310 height 18
type textarea "ск, уточнювали ціну послуг"
click at [539, 329] on icon at bounding box center [544, 327] width 10 height 7
click at [83, 239] on div "Дзвінок : ua10_-1755672620.1302356 1 x - 01:15 00:00 00:00 Транскрипція Для AI-…" at bounding box center [492, 244] width 985 height 489
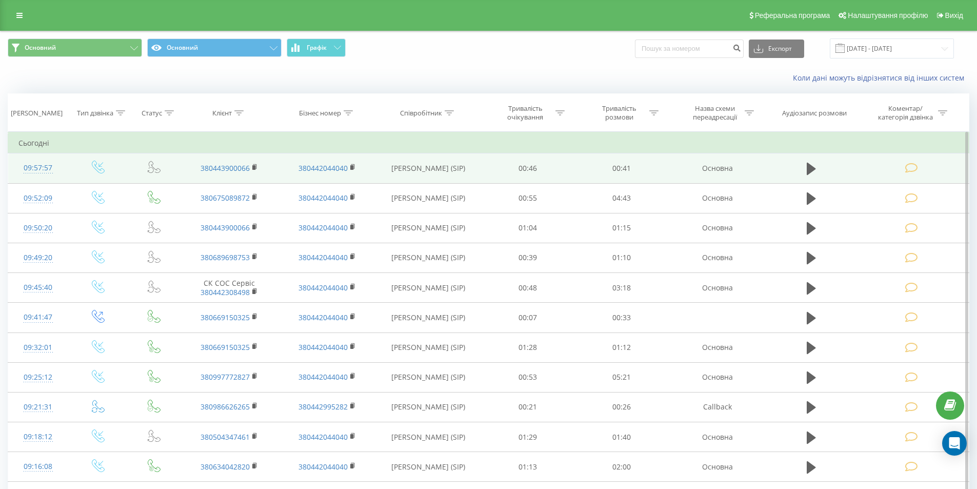
click at [909, 171] on icon at bounding box center [911, 168] width 13 height 11
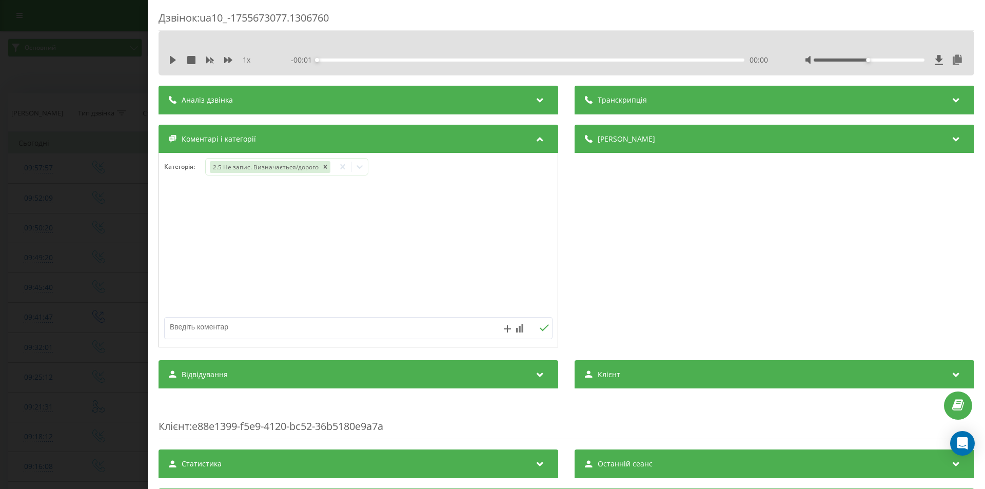
click at [105, 196] on div "Дзвінок : ua10_-1755673077.1306760 1 x - 00:01 00:00 00:00 Транскрипція Для AI-…" at bounding box center [492, 244] width 985 height 489
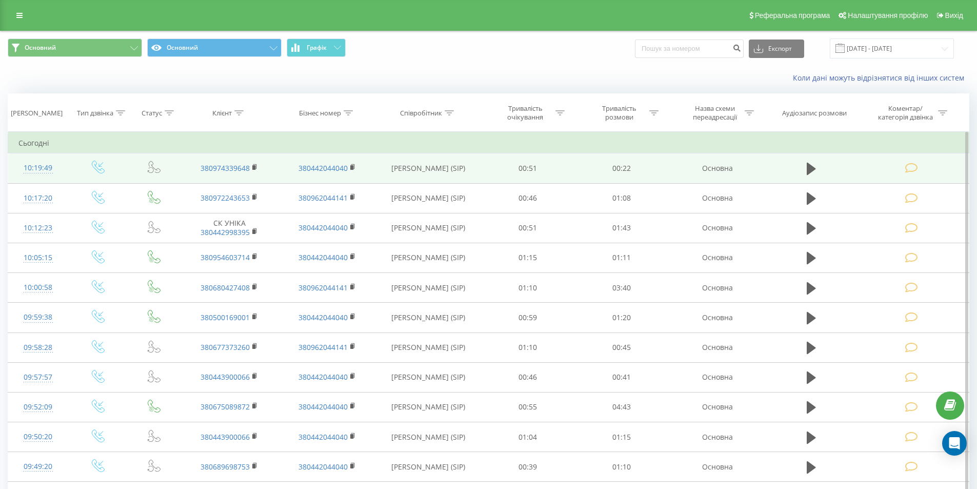
click at [909, 169] on icon at bounding box center [911, 168] width 13 height 11
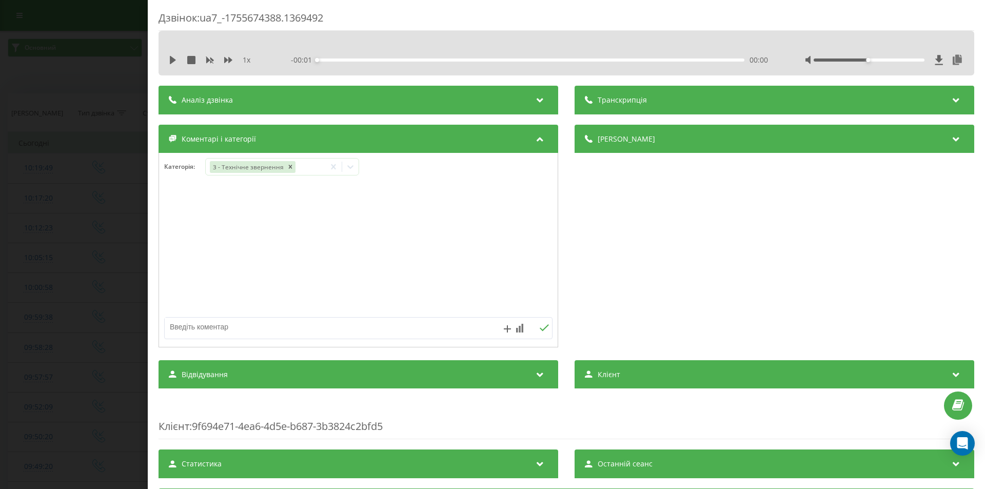
click at [272, 328] on textarea at bounding box center [320, 326] width 310 height 18
type textarea "стоматологія"
click at [543, 327] on icon at bounding box center [544, 327] width 9 height 7
click at [72, 265] on div "Дзвінок : ua7_-1755674388.1369492 1 x - 00:22 00:00 00:00 Транскрипція Для AI-а…" at bounding box center [492, 244] width 985 height 489
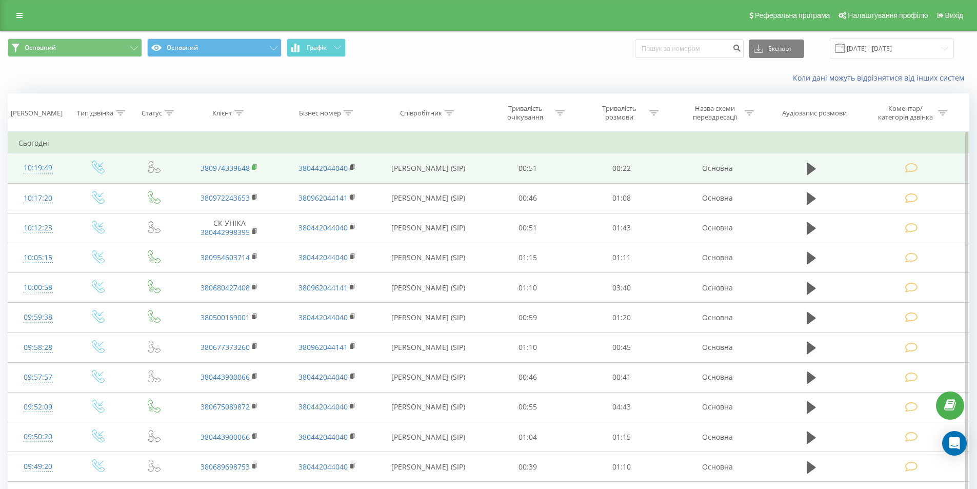
click at [253, 166] on rect at bounding box center [253, 167] width 3 height 5
click at [914, 161] on td at bounding box center [912, 168] width 113 height 30
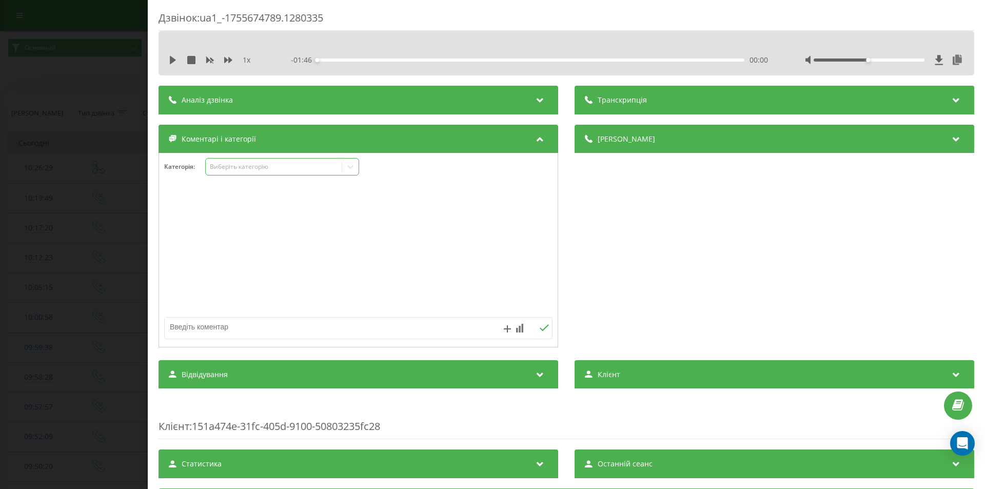
click at [230, 172] on div "Виберіть категорію" at bounding box center [282, 166] width 154 height 17
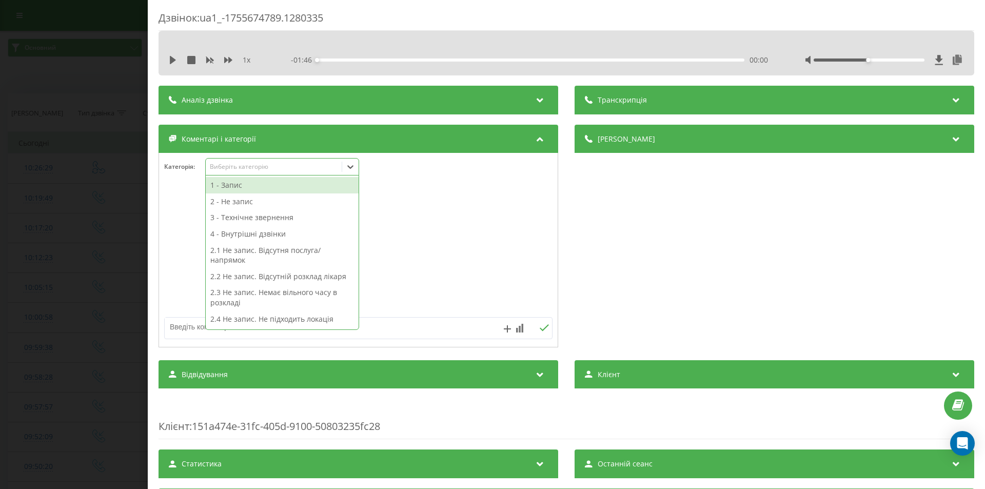
click at [236, 183] on div "1 - Запис" at bounding box center [282, 185] width 153 height 16
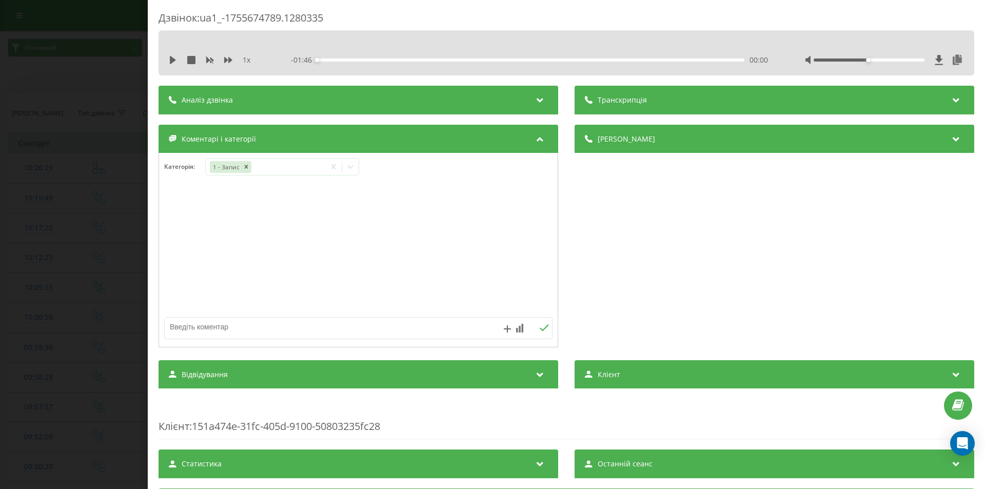
click at [419, 208] on div at bounding box center [358, 250] width 399 height 123
click at [108, 218] on div "Дзвінок : ua1_-1755674789.1280335 1 x - 01:46 00:00 00:00 Транскрипція Для AI-а…" at bounding box center [492, 244] width 985 height 489
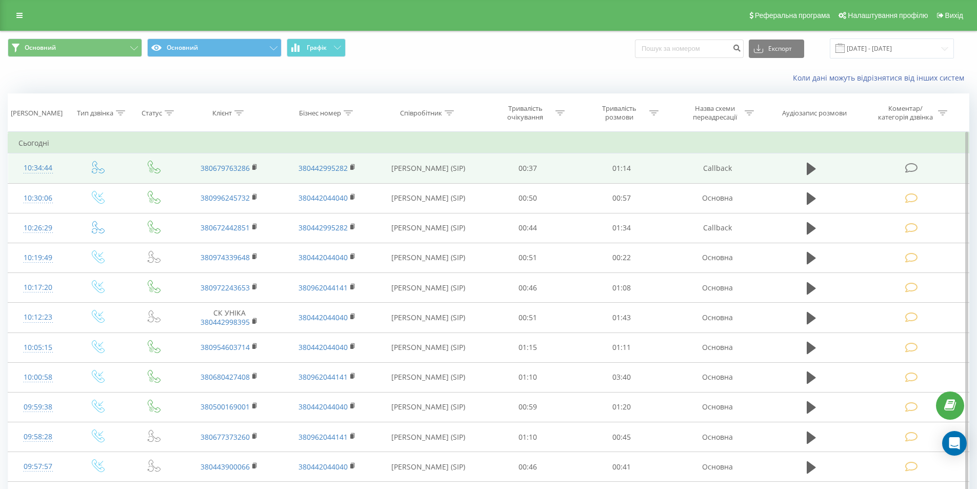
click at [909, 167] on icon at bounding box center [911, 168] width 13 height 11
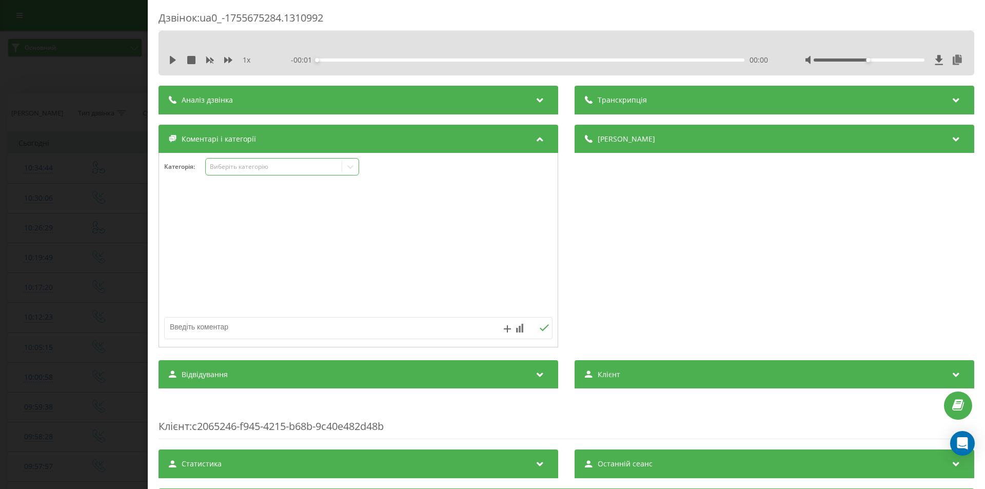
click at [265, 170] on div "Виберіть категорію" at bounding box center [274, 167] width 128 height 8
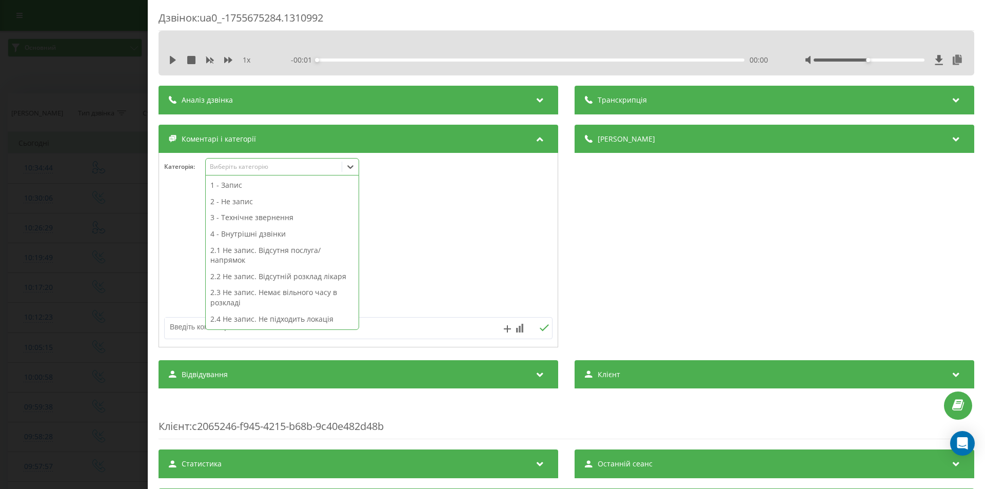
scroll to position [268, 0]
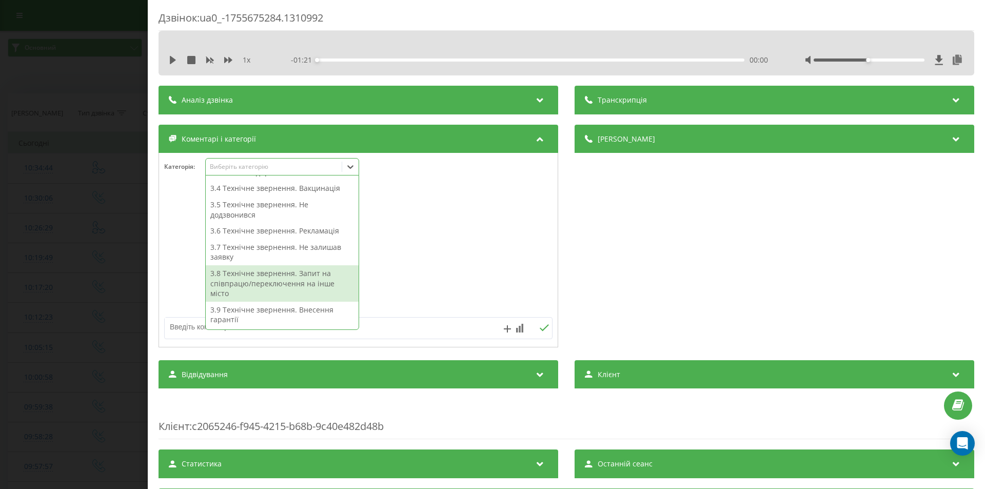
click at [281, 282] on div "3.8 Технічне звернення. Запит на співпрацю/переключення на інше місто" at bounding box center [282, 283] width 153 height 36
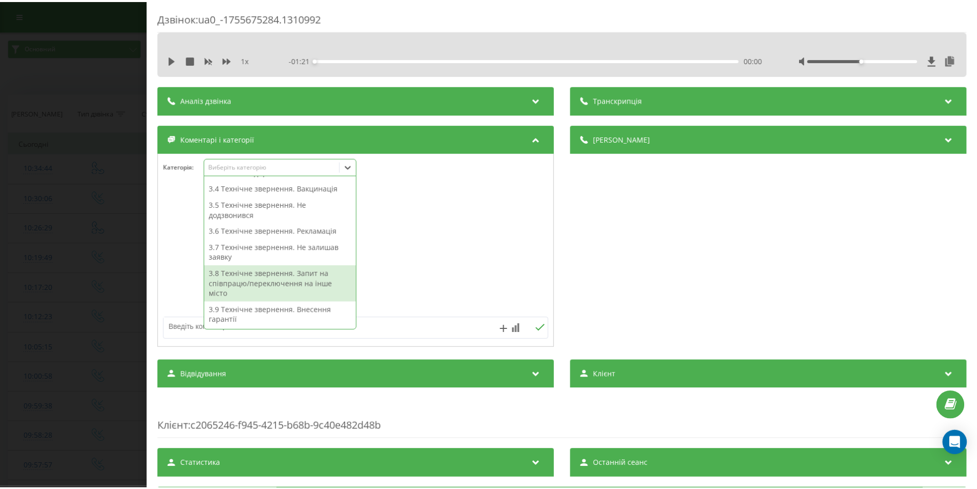
scroll to position [141, 0]
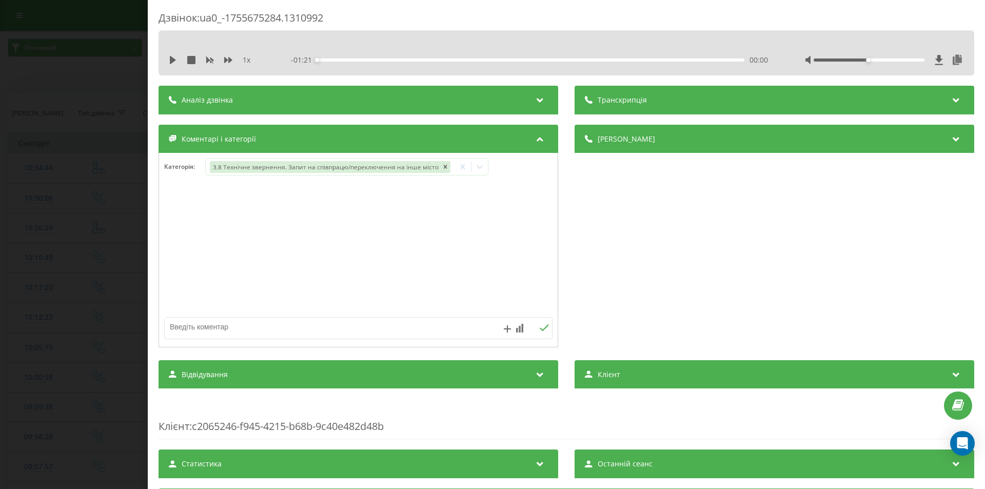
click at [526, 240] on div at bounding box center [358, 250] width 399 height 123
click at [53, 220] on div "Дзвінок : ua0_-1755675284.1310992 1 x - 01:21 00:00 00:00 Транскрипція Для AI-а…" at bounding box center [492, 244] width 985 height 489
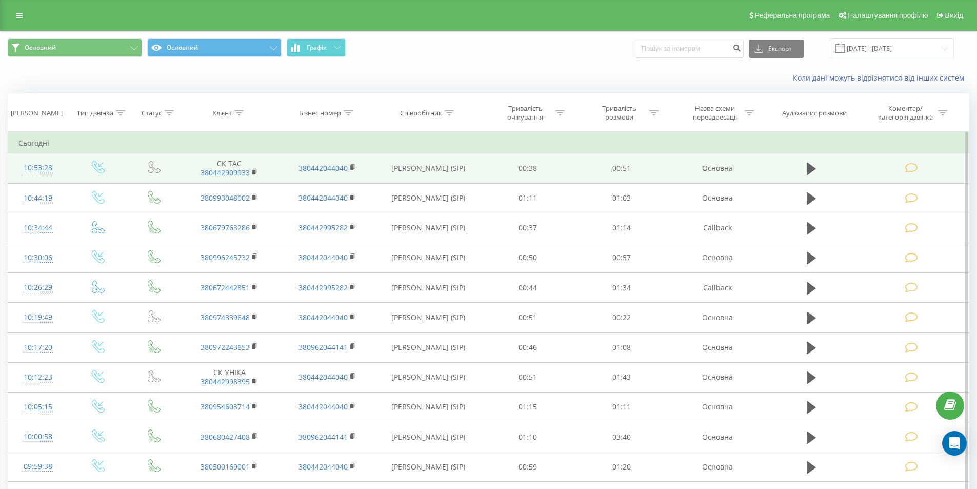
click at [911, 167] on icon at bounding box center [911, 168] width 13 height 11
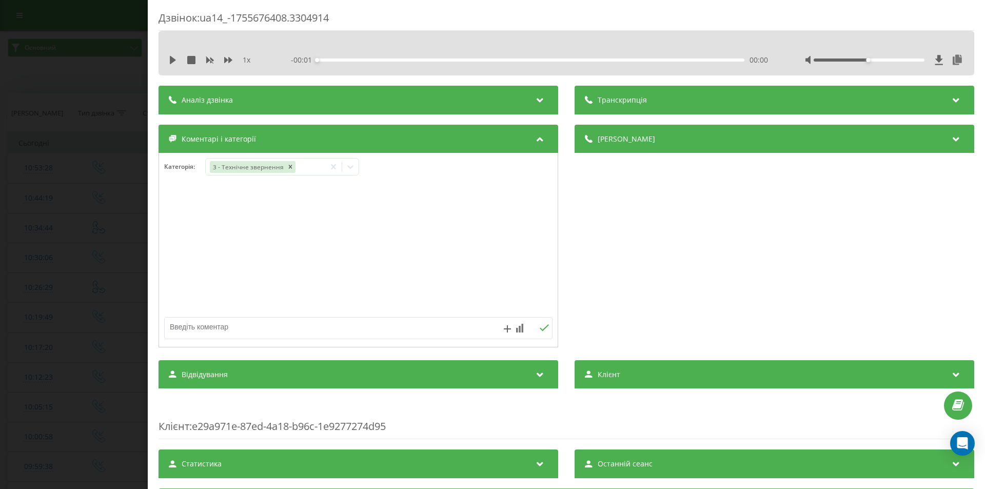
click at [242, 323] on textarea at bounding box center [320, 326] width 310 height 18
type textarea "ск, уточнювали інфо по послугам"
click at [540, 330] on icon at bounding box center [544, 327] width 10 height 7
click at [86, 227] on div "Дзвінок : ua14_-1755676408.3304914 1 x - 00:51 00:00 00:00 Транскрипція Для AI-…" at bounding box center [492, 244] width 985 height 489
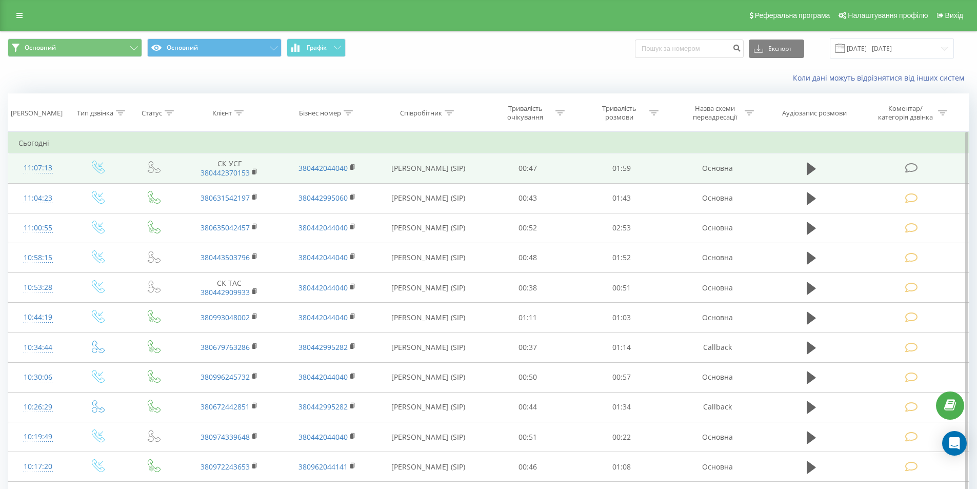
click at [911, 164] on icon at bounding box center [911, 168] width 13 height 11
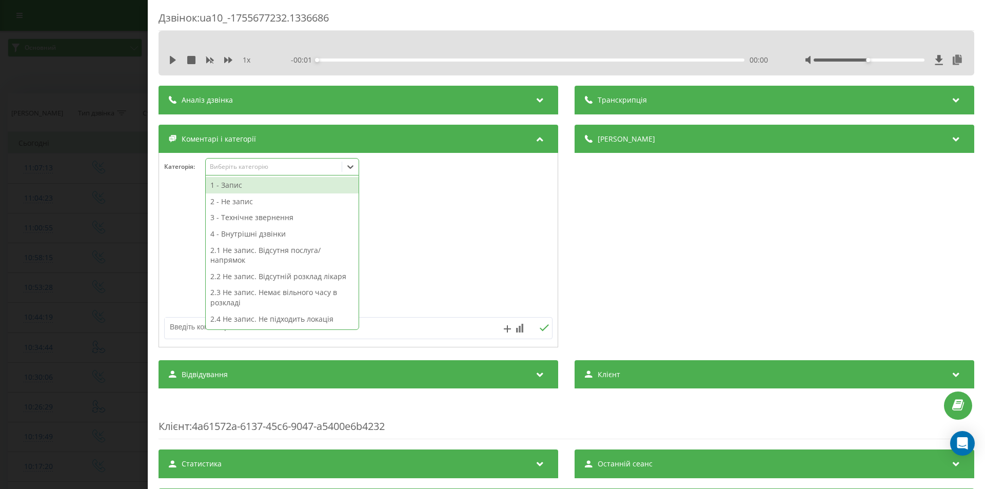
click at [251, 167] on div "Виберіть категорію" at bounding box center [274, 167] width 128 height 8
click at [251, 215] on div "3 - Технічне звернення" at bounding box center [282, 217] width 153 height 16
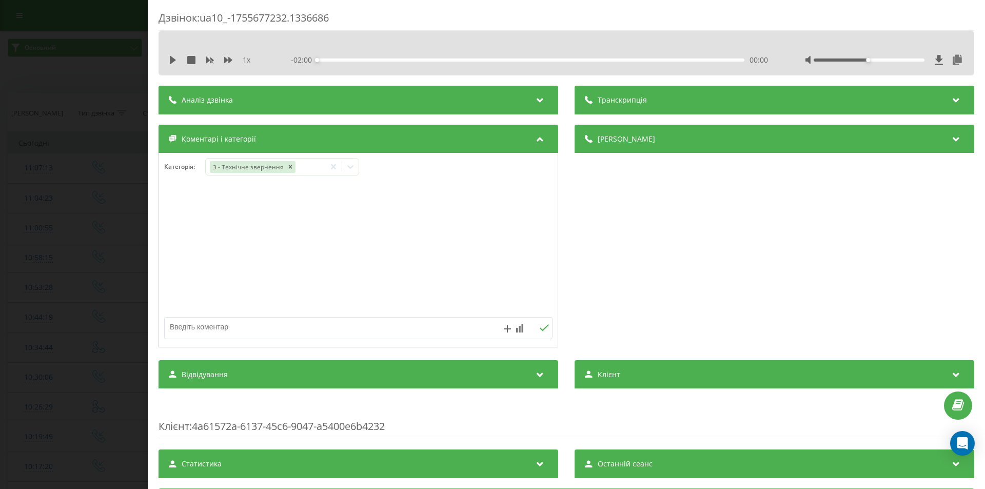
click at [425, 240] on div at bounding box center [358, 250] width 399 height 123
click at [270, 330] on textarea at bounding box center [320, 326] width 310 height 18
type textarea "ск, просили з'єднати з лікарем"
click at [536, 326] on button at bounding box center [544, 328] width 16 height 9
click at [96, 293] on div "Дзвінок : ua10_-1755677232.1336686 1 x - 02:00 00:00 00:00 Транскрипція Для AI-…" at bounding box center [492, 244] width 985 height 489
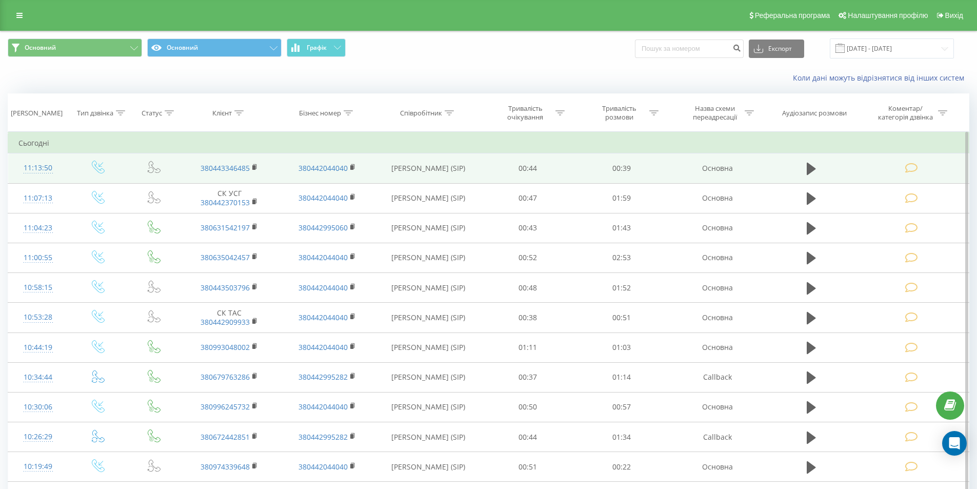
click at [911, 169] on icon at bounding box center [911, 168] width 13 height 11
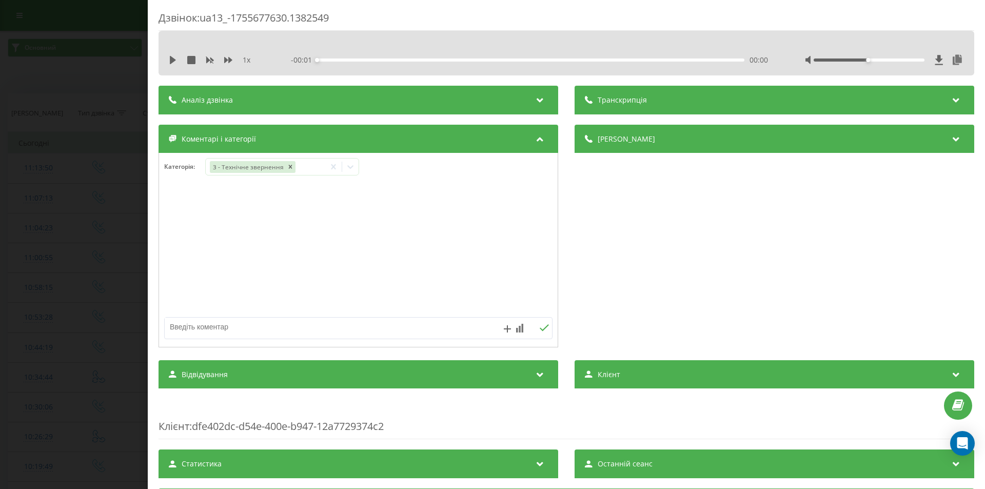
click at [234, 330] on textarea at bounding box center [320, 326] width 310 height 18
type textarea "докі, уточнювали ціну послуг"
click at [546, 326] on button at bounding box center [544, 328] width 16 height 9
click at [76, 219] on div "Дзвінок : ua13_-1755677630.1382549 1 x - 00:39 00:00 00:00 Транскрипція Для AI-…" at bounding box center [492, 244] width 985 height 489
